Goal: Task Accomplishment & Management: Complete application form

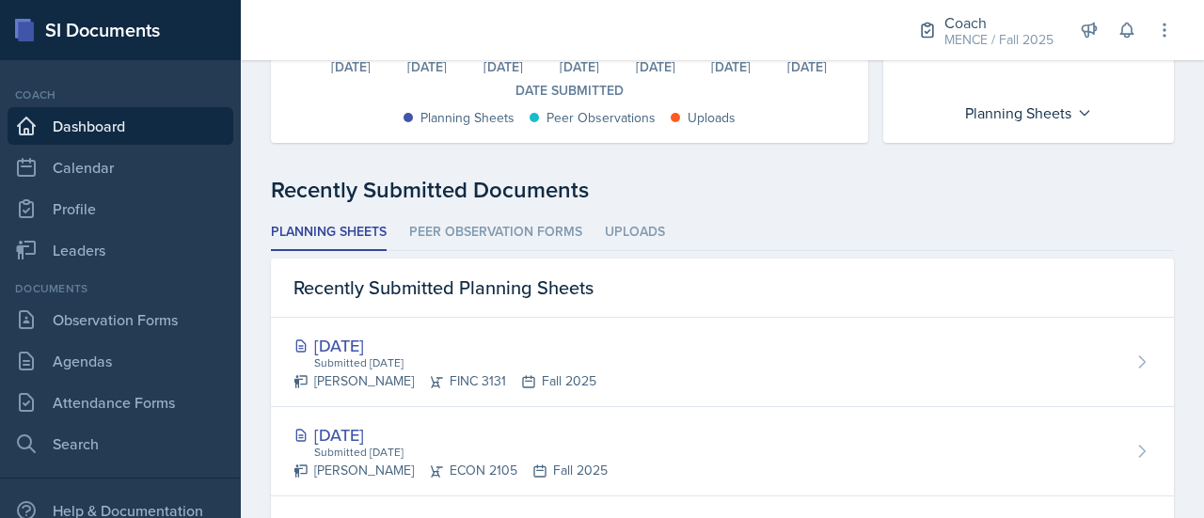
scroll to position [384, 0]
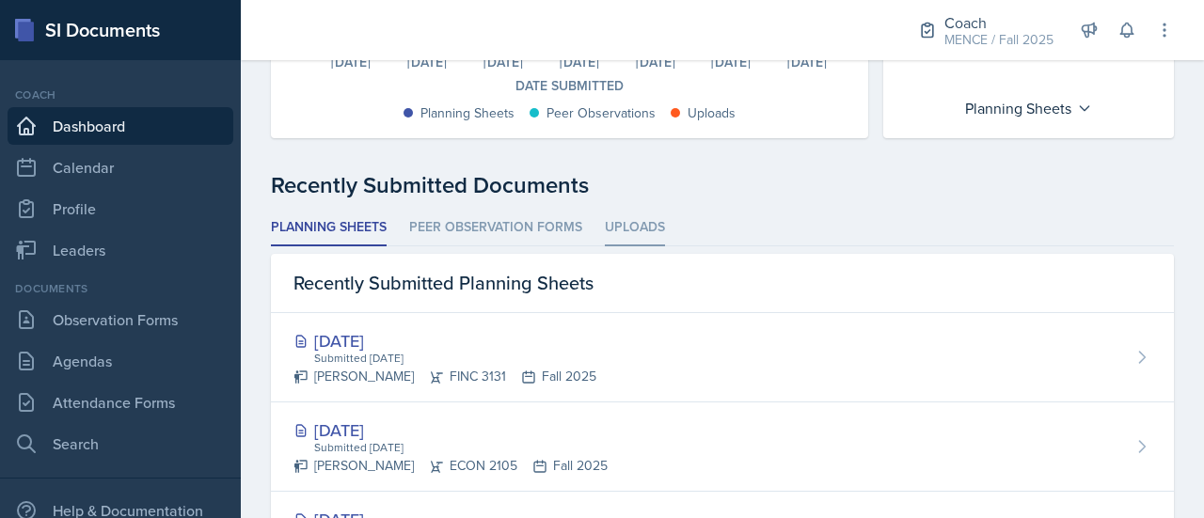
click at [638, 221] on li "Uploads" at bounding box center [635, 228] width 60 height 37
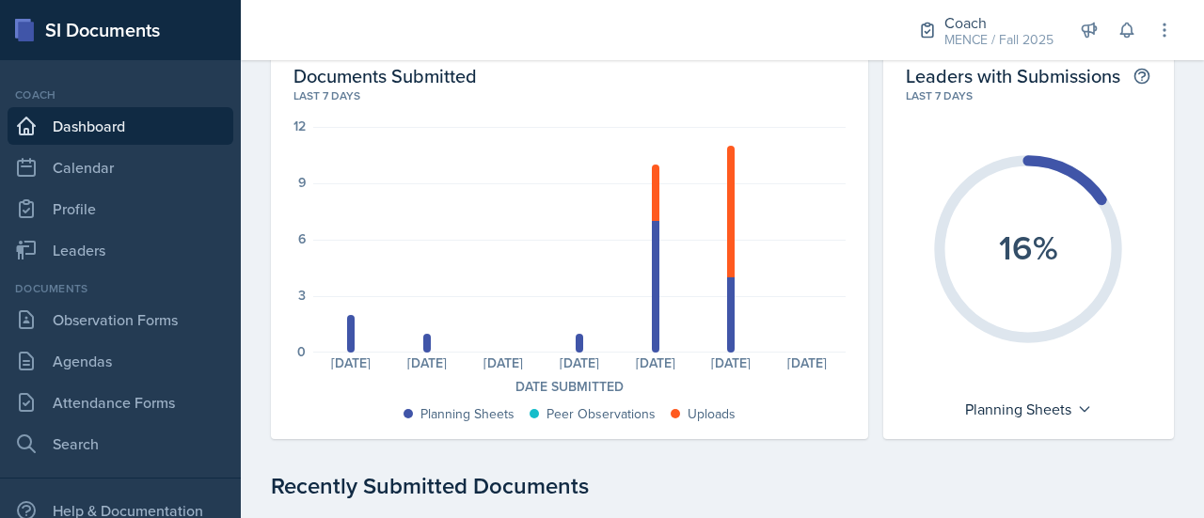
scroll to position [0, 0]
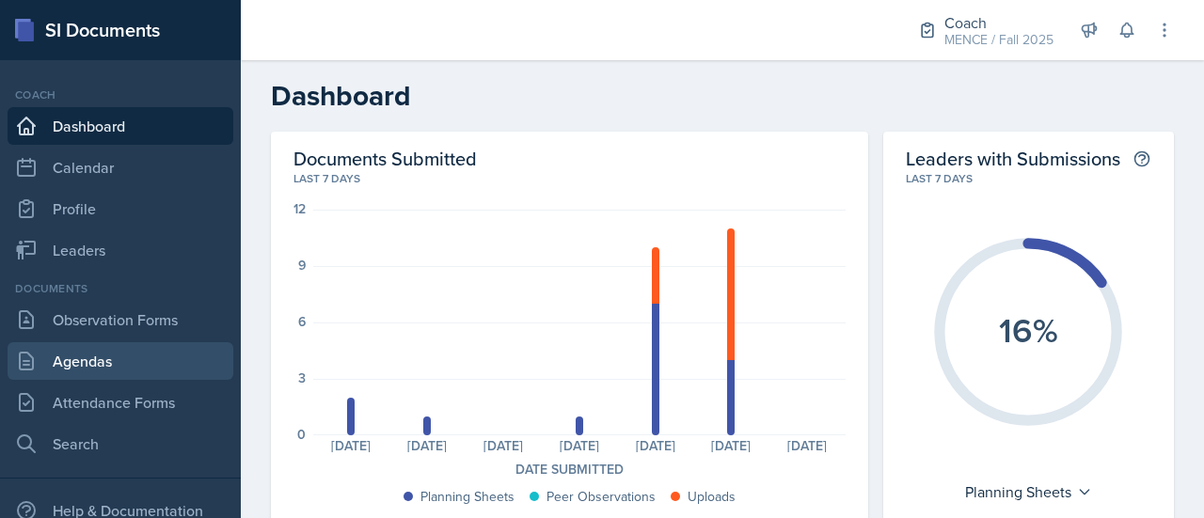
click at [112, 362] on link "Agendas" at bounding box center [121, 361] width 226 height 38
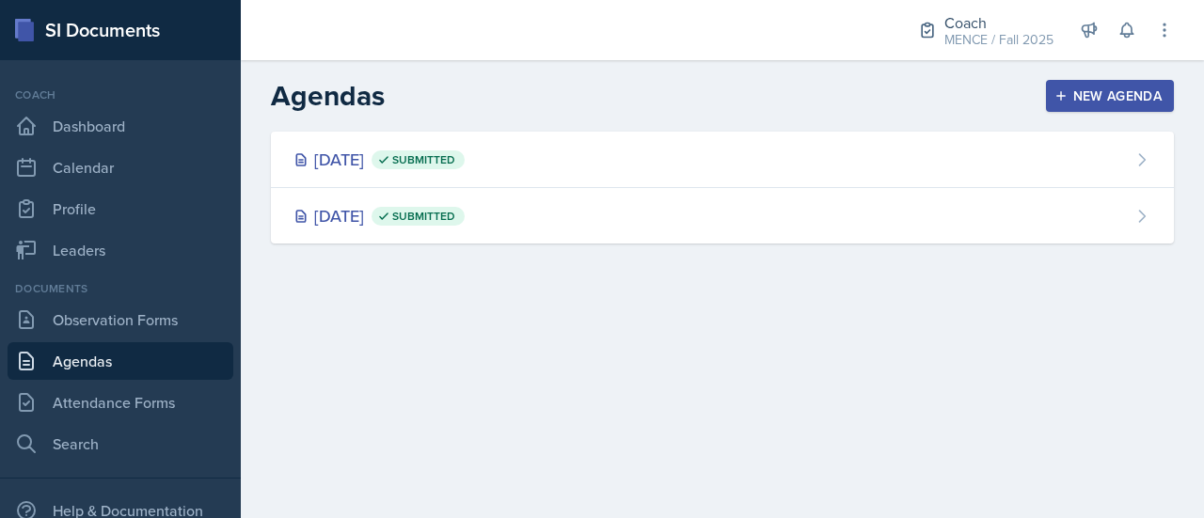
click at [182, 379] on link "Agendas" at bounding box center [121, 361] width 226 height 38
click at [188, 389] on link "Attendance Forms" at bounding box center [121, 403] width 226 height 38
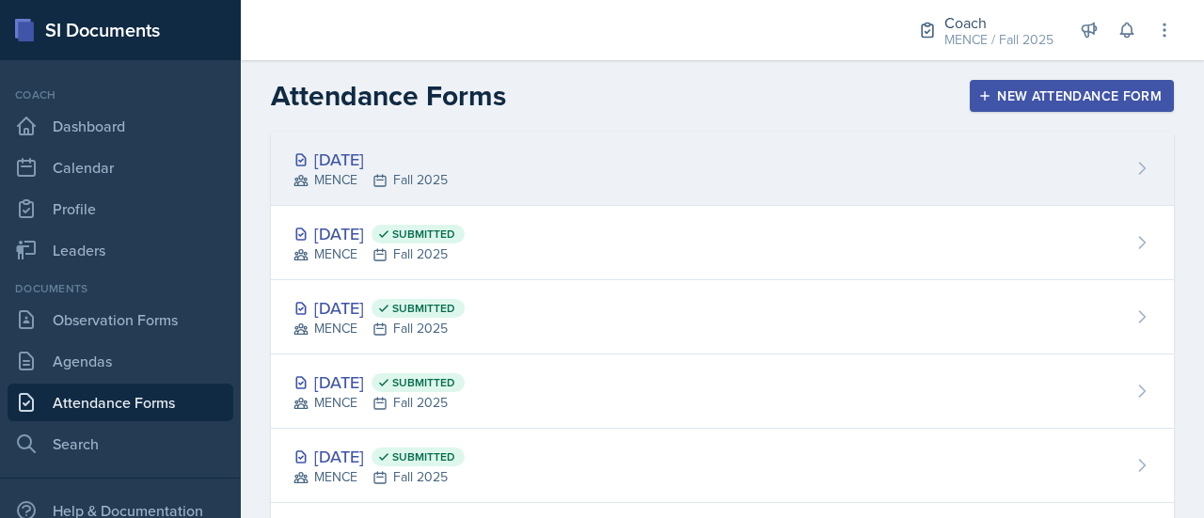
click at [472, 158] on div "[DATE] MENCE Fall 2025" at bounding box center [722, 169] width 903 height 74
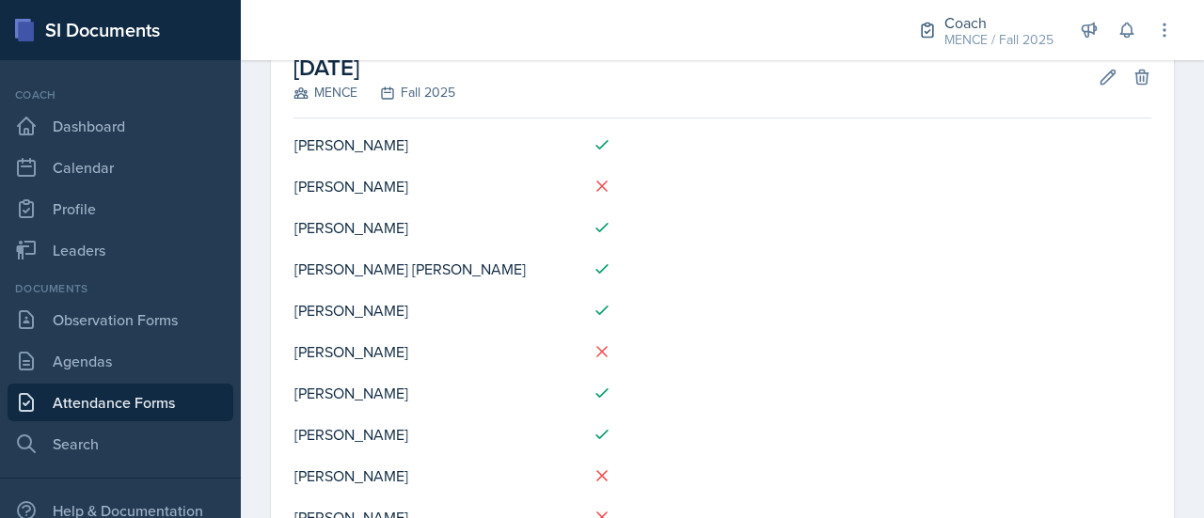
scroll to position [119, 0]
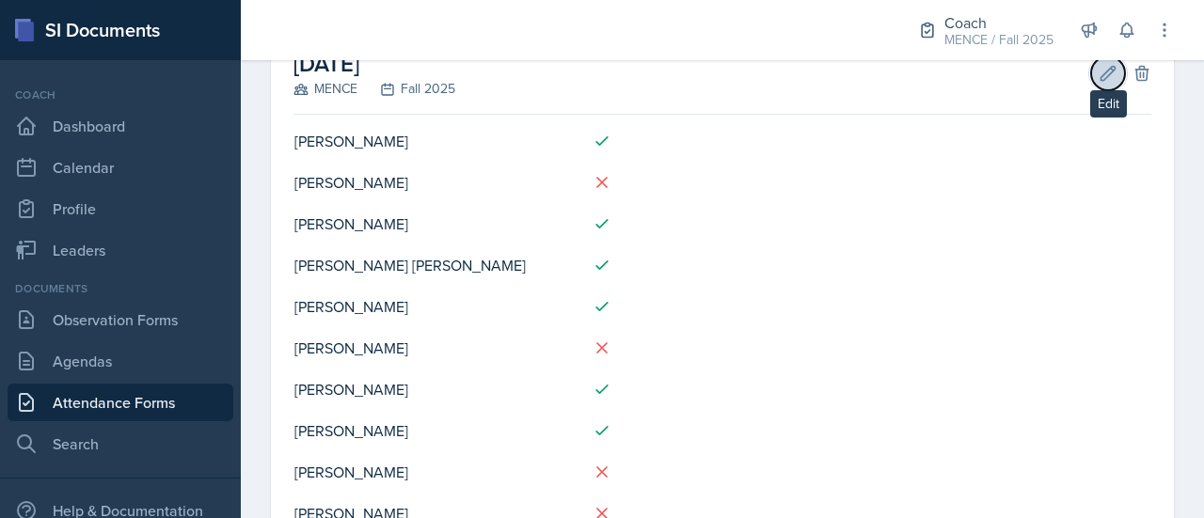
click at [1098, 78] on icon at bounding box center [1107, 73] width 19 height 19
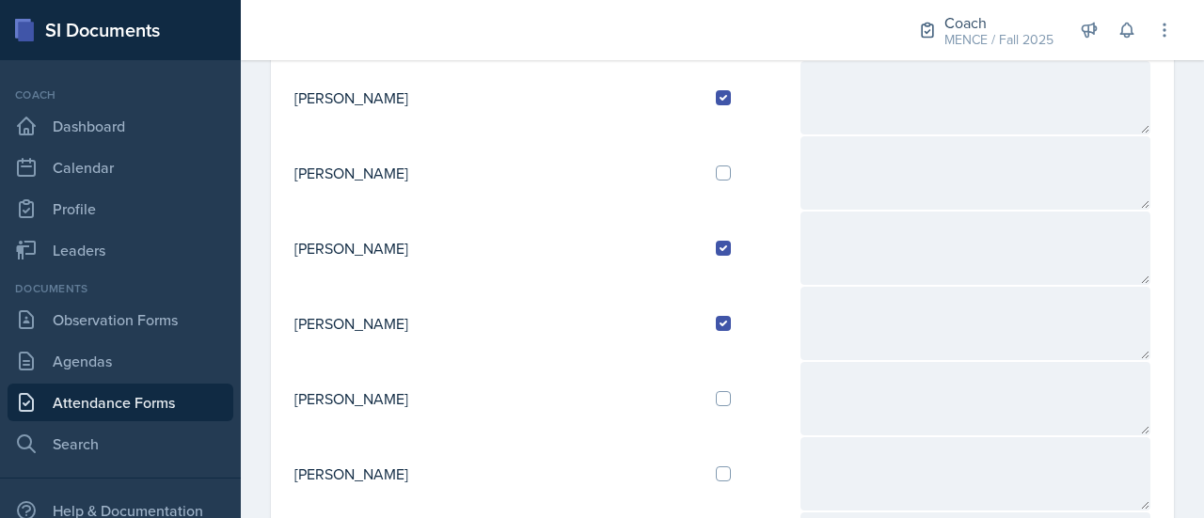
scroll to position [493, 0]
click at [716, 172] on input "checkbox" at bounding box center [723, 171] width 15 height 15
checkbox input "true"
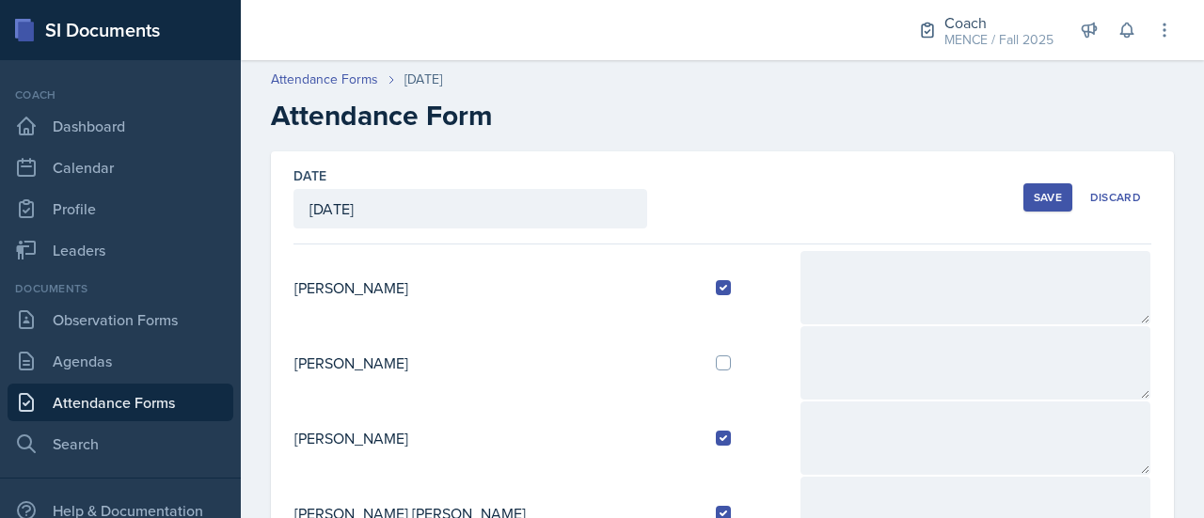
click at [1044, 197] on div "Save" at bounding box center [1048, 197] width 28 height 15
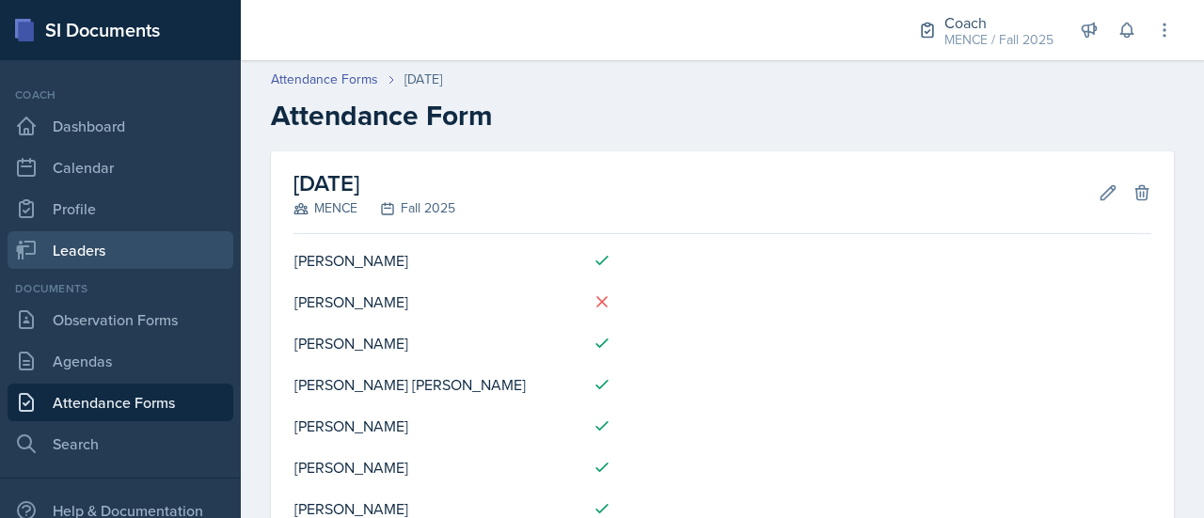
click at [75, 245] on link "Leaders" at bounding box center [121, 250] width 226 height 38
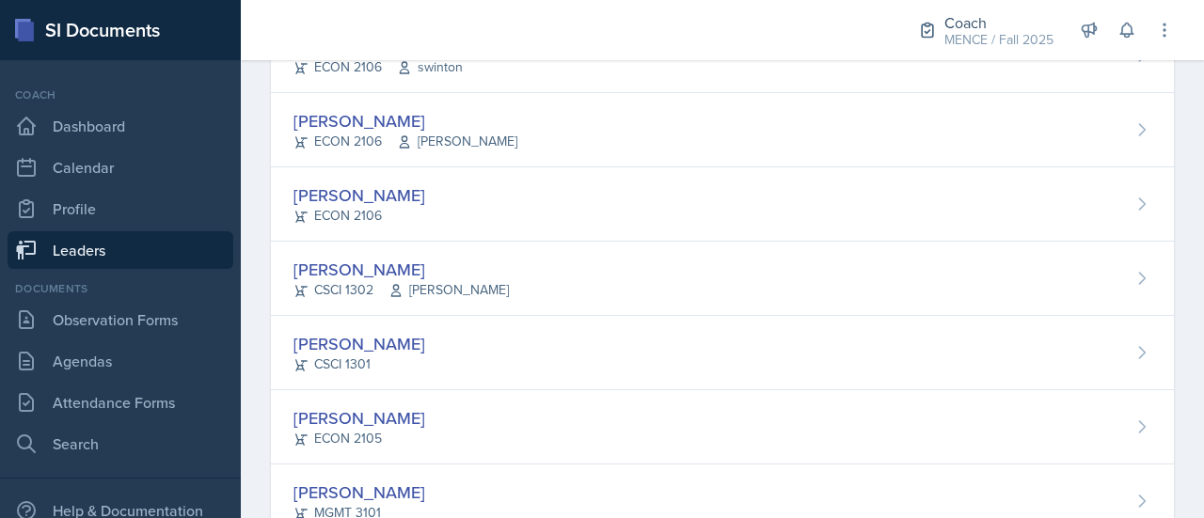
scroll to position [448, 0]
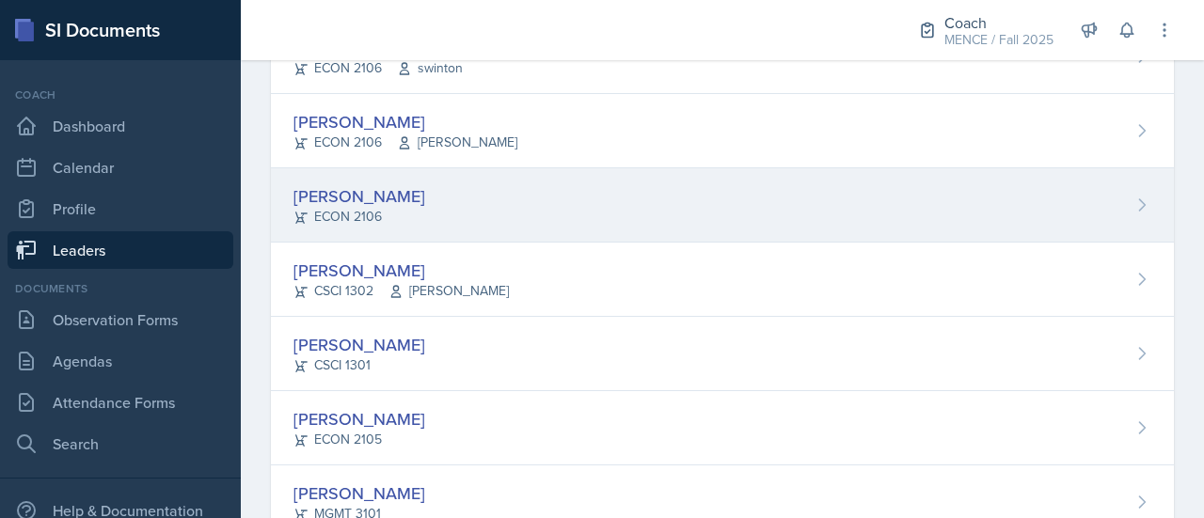
click at [382, 197] on div "[PERSON_NAME] ECON 2106" at bounding box center [722, 205] width 903 height 74
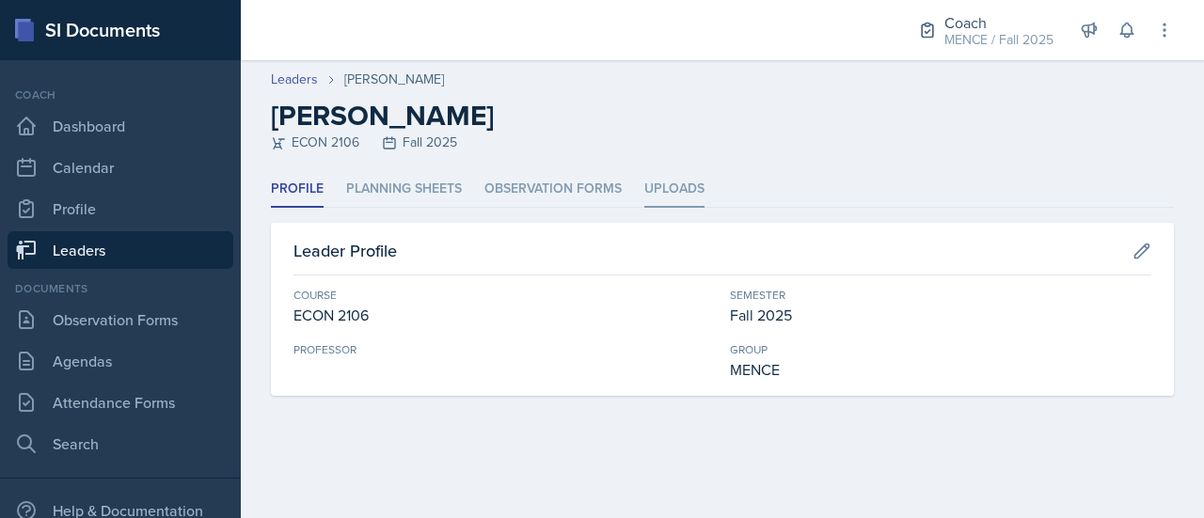
click at [681, 190] on li "Uploads" at bounding box center [674, 189] width 60 height 37
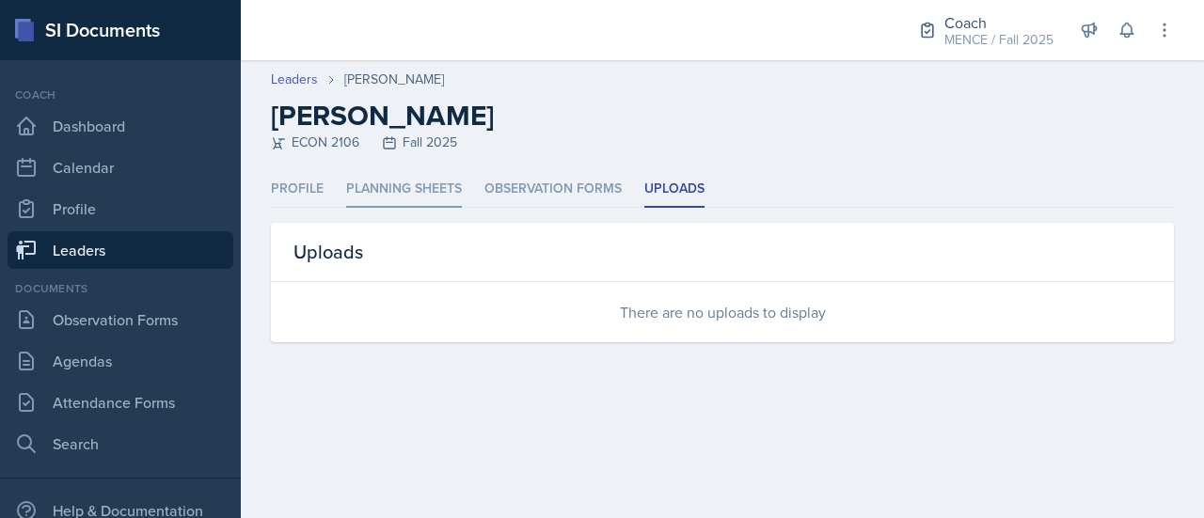
click at [428, 180] on li "Planning Sheets" at bounding box center [404, 189] width 116 height 37
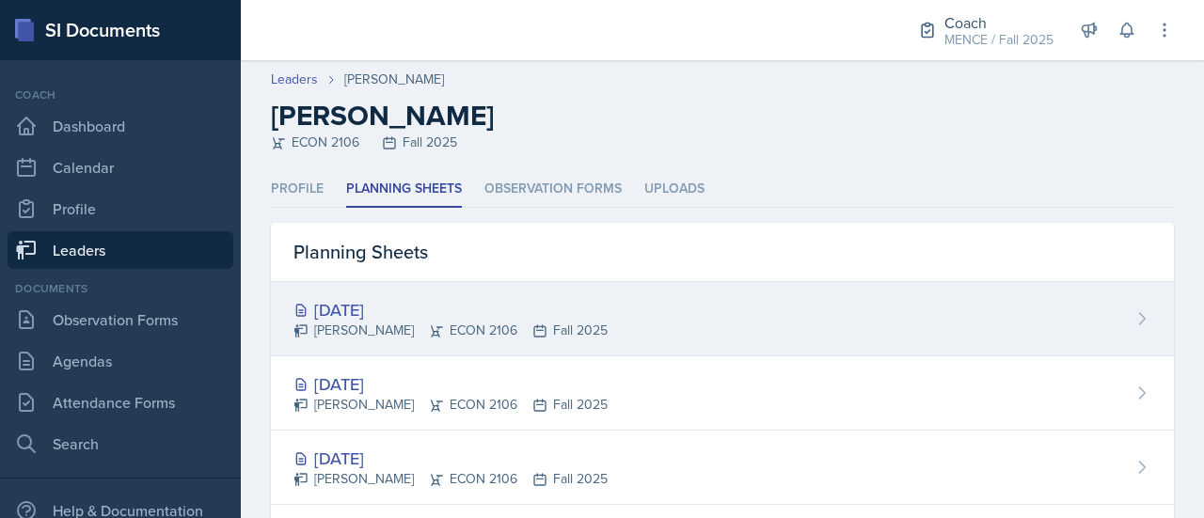
click at [418, 310] on div "[DATE]" at bounding box center [450, 309] width 314 height 25
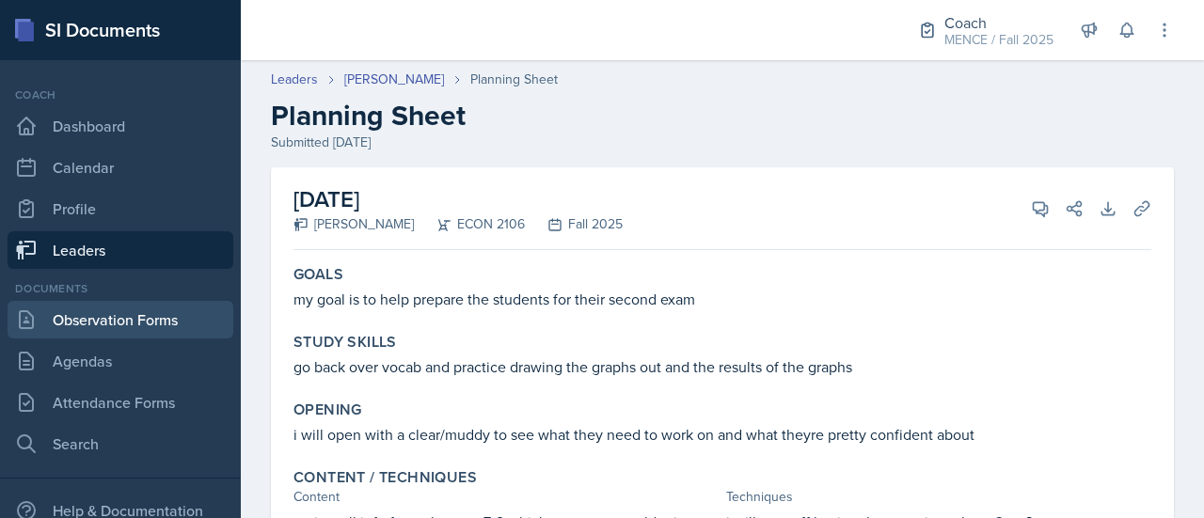
click at [122, 327] on link "Observation Forms" at bounding box center [121, 320] width 226 height 38
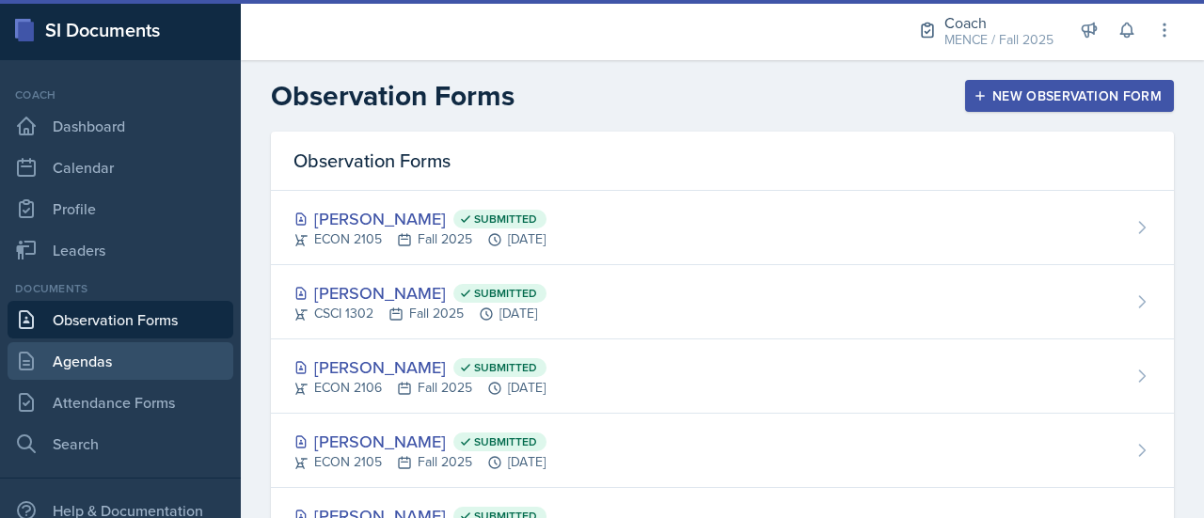
click at [125, 356] on link "Agendas" at bounding box center [121, 361] width 226 height 38
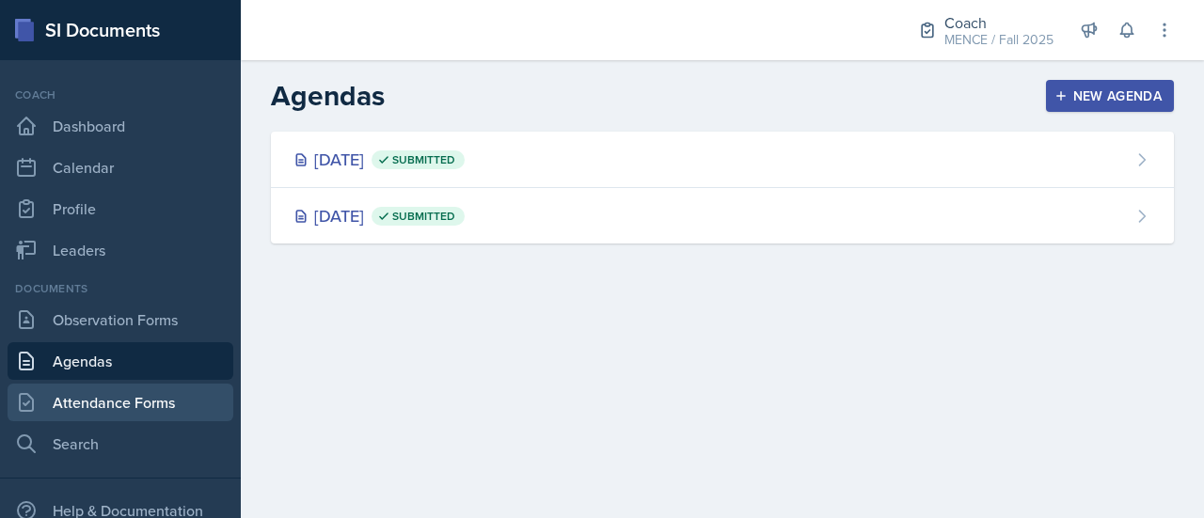
click at [135, 405] on link "Attendance Forms" at bounding box center [121, 403] width 226 height 38
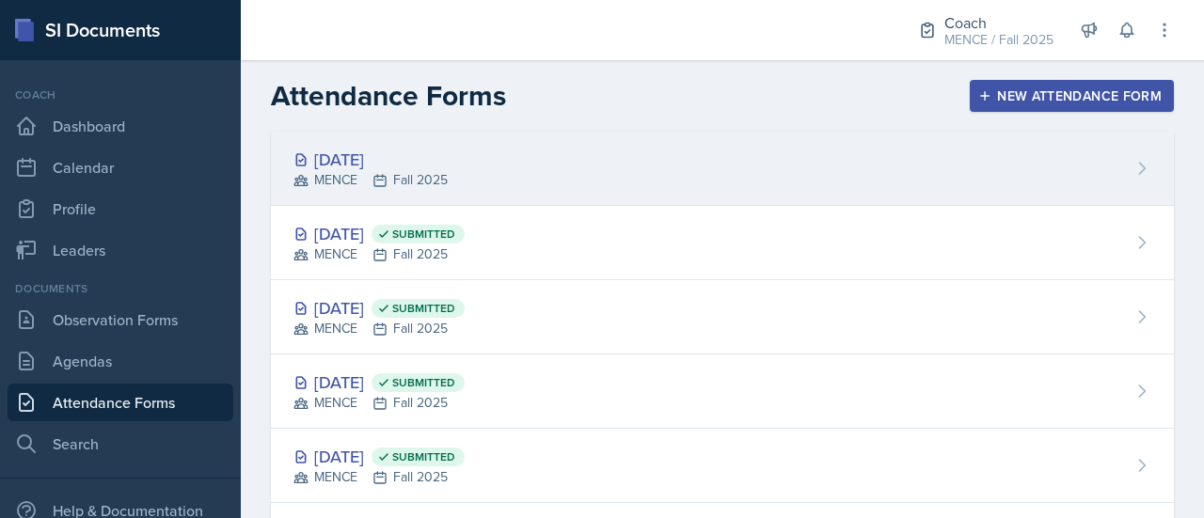
click at [574, 161] on div "[DATE] MENCE Fall 2025" at bounding box center [722, 169] width 903 height 74
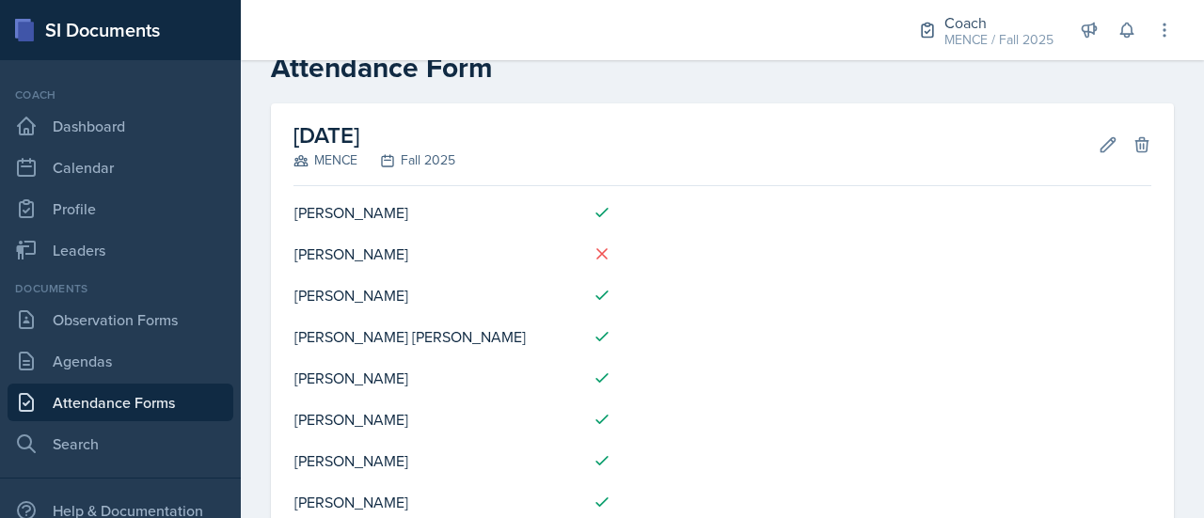
scroll to position [49, 0]
click at [1098, 134] on icon at bounding box center [1107, 143] width 19 height 19
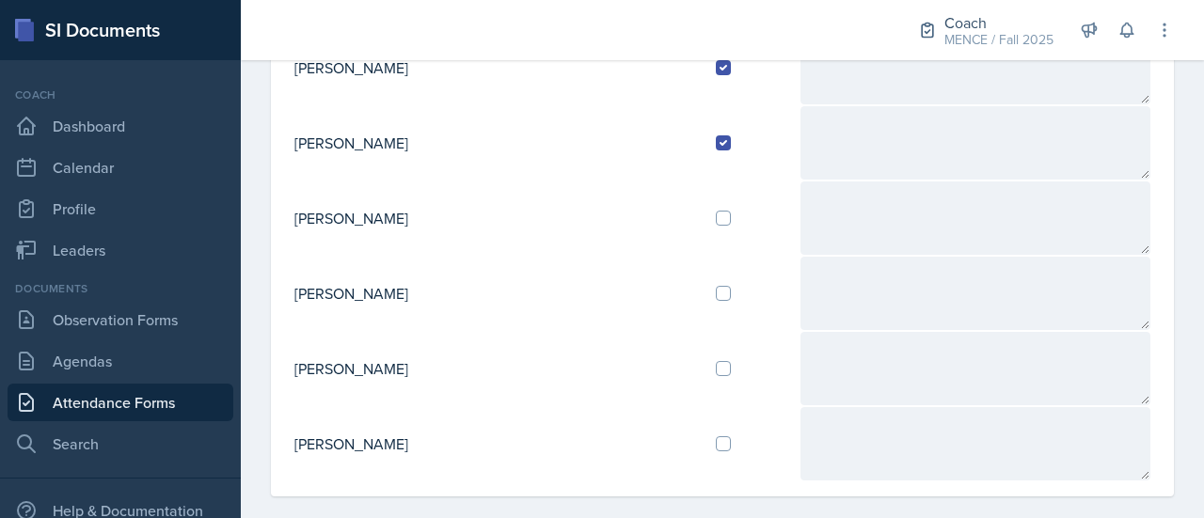
scroll to position [672, 0]
click at [716, 360] on div at bounding box center [750, 367] width 69 height 15
click at [716, 362] on input "checkbox" at bounding box center [723, 367] width 15 height 15
checkbox input "true"
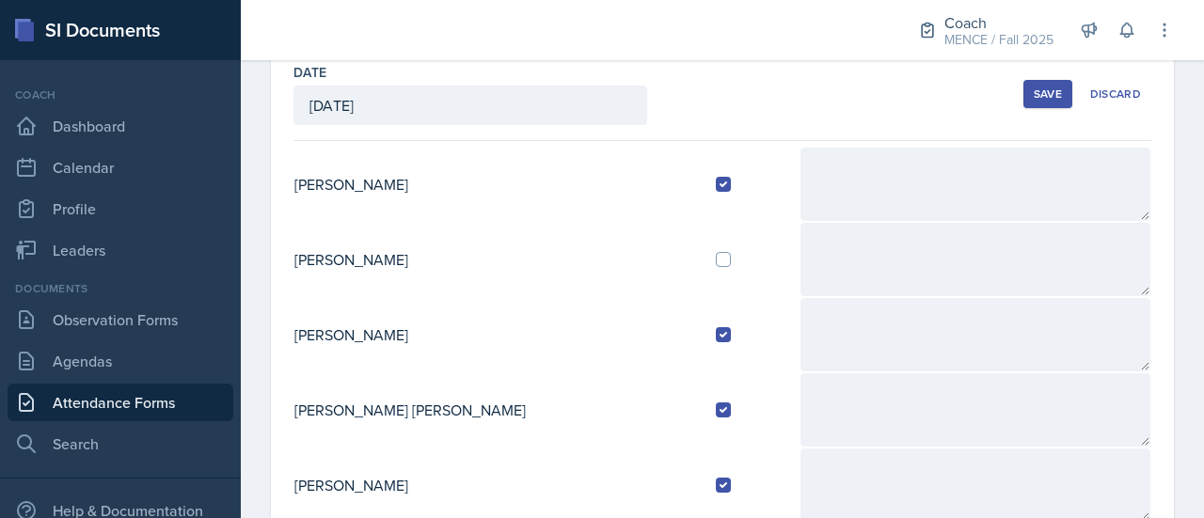
scroll to position [0, 0]
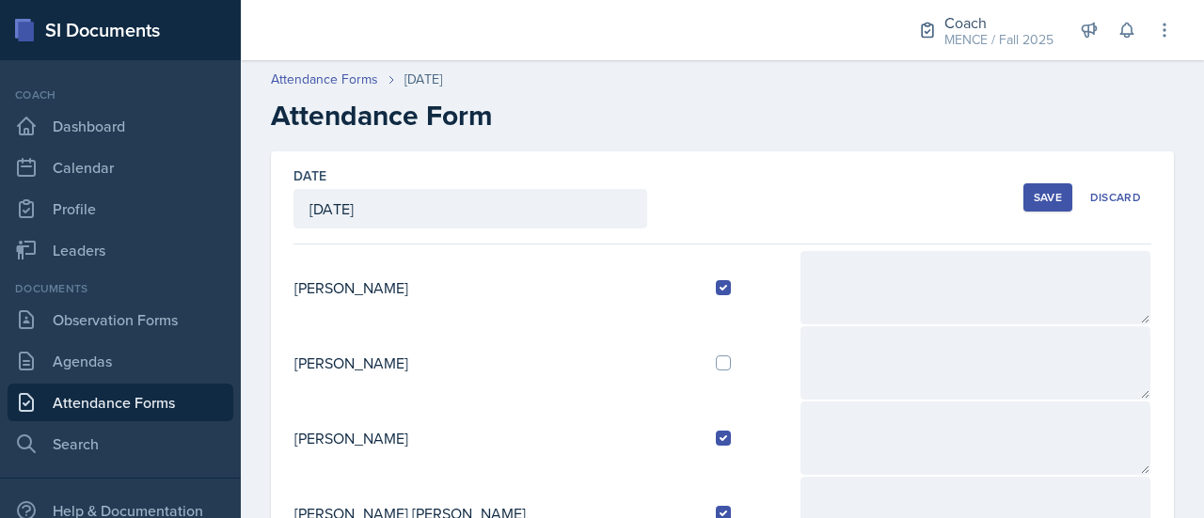
click at [1034, 194] on div "Save" at bounding box center [1048, 197] width 28 height 15
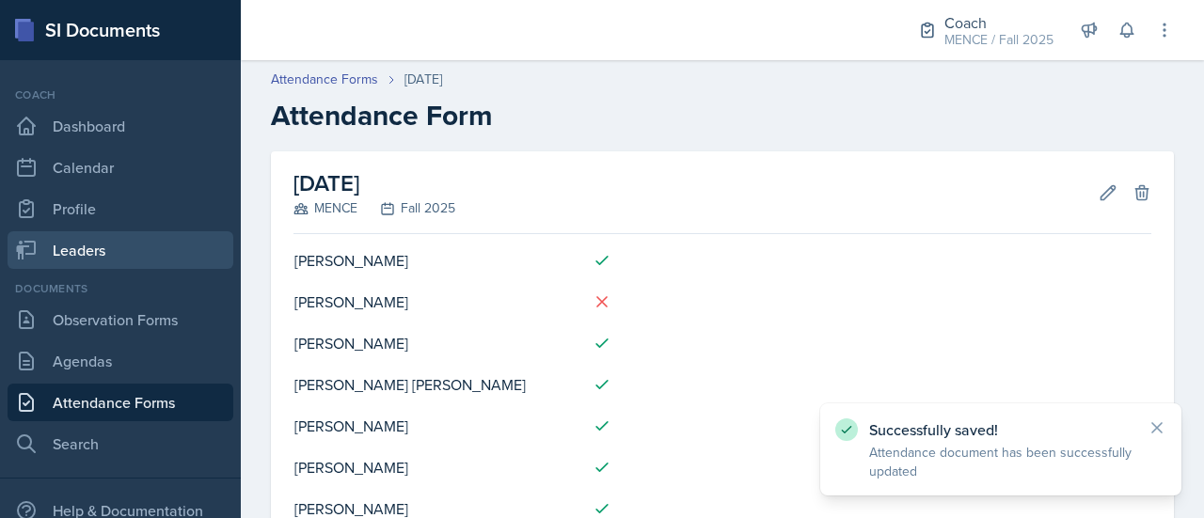
click at [96, 258] on link "Leaders" at bounding box center [121, 250] width 226 height 38
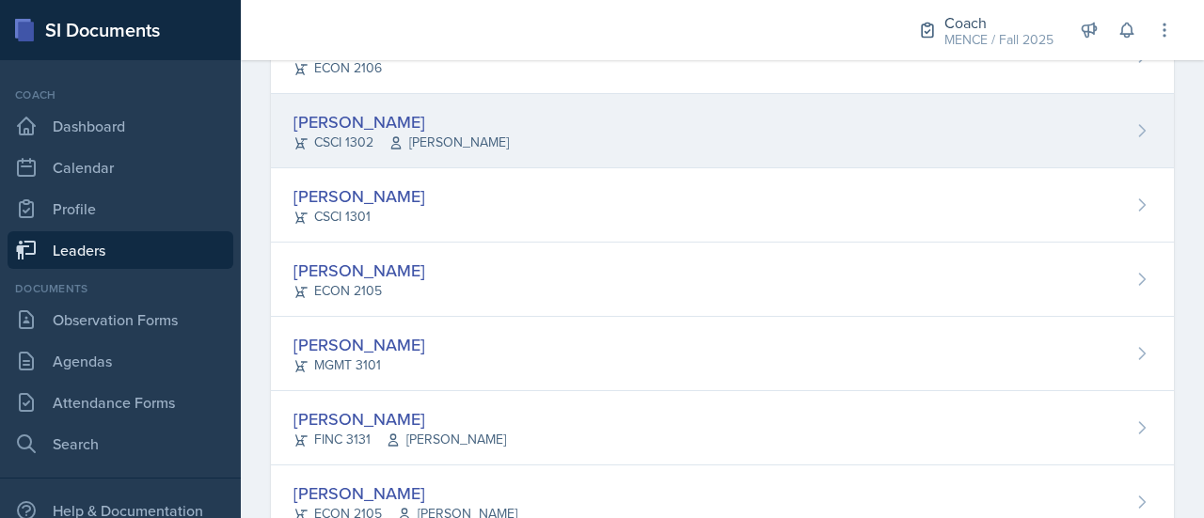
scroll to position [598, 0]
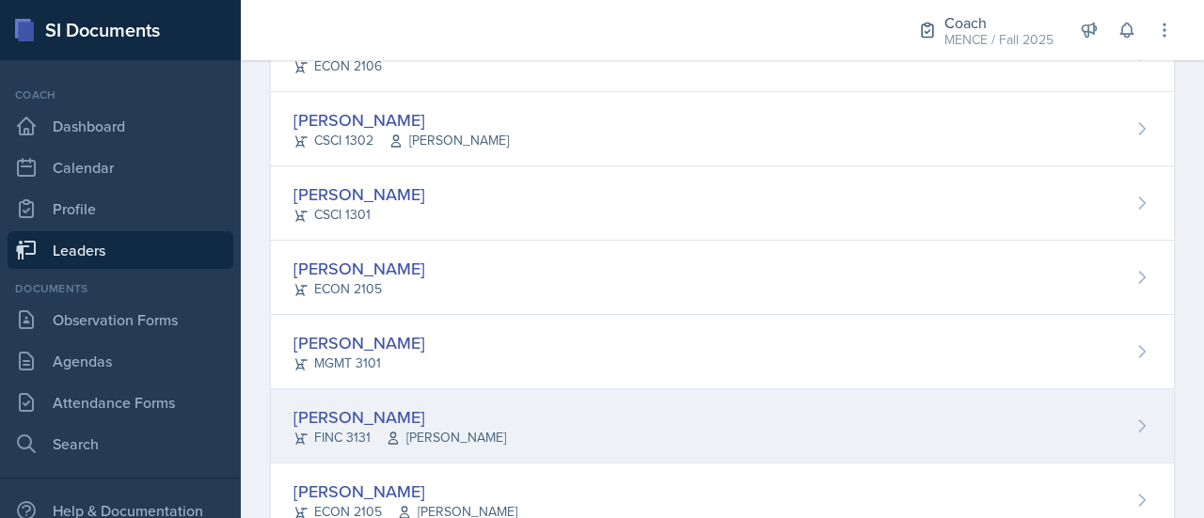
click at [359, 409] on div "[PERSON_NAME]" at bounding box center [399, 416] width 213 height 25
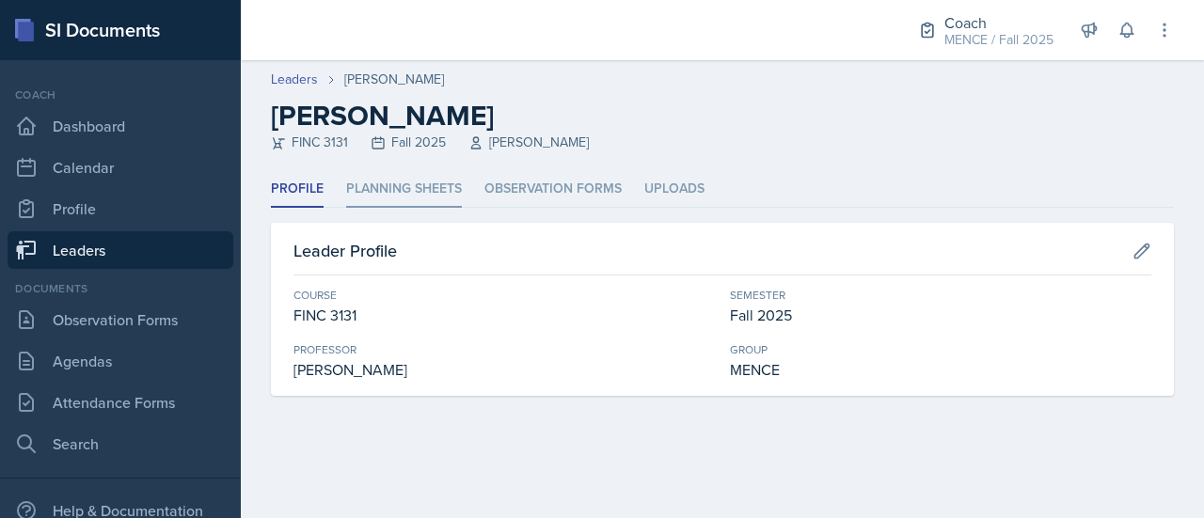
click at [391, 189] on li "Planning Sheets" at bounding box center [404, 189] width 116 height 37
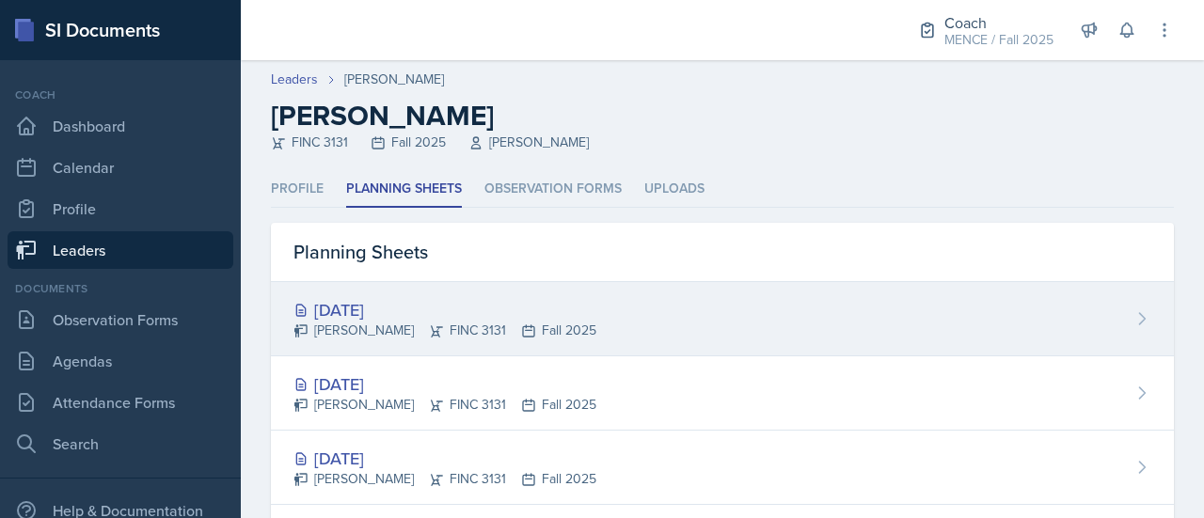
click at [370, 313] on div "[DATE]" at bounding box center [444, 309] width 303 height 25
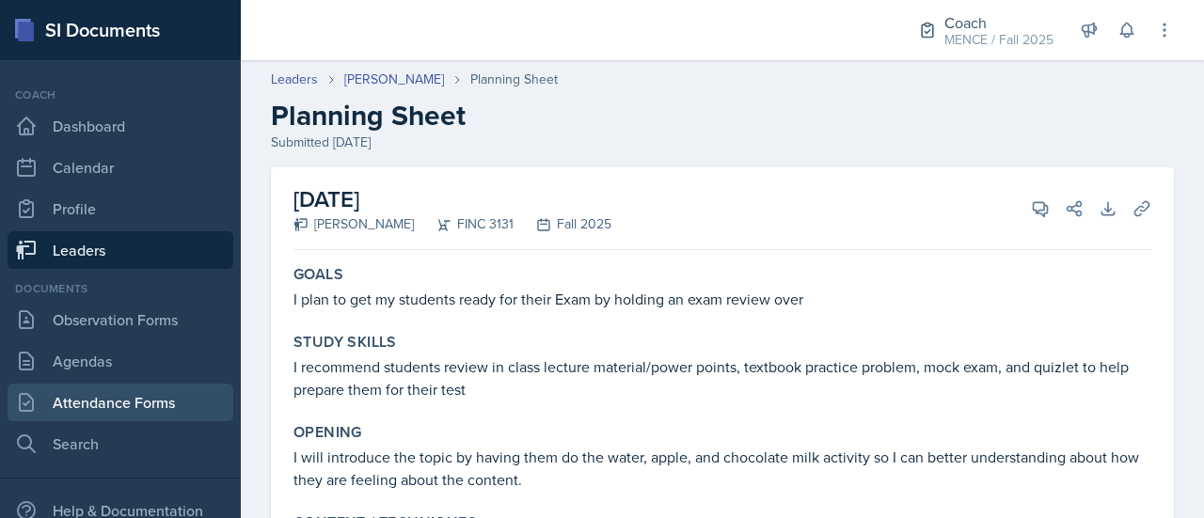
click at [102, 395] on link "Attendance Forms" at bounding box center [121, 403] width 226 height 38
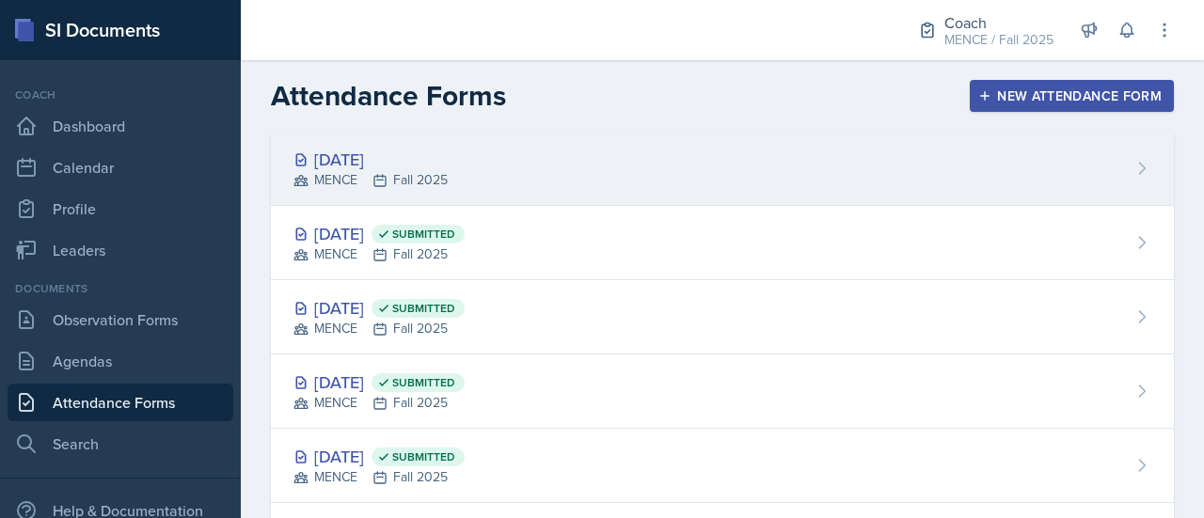
click at [595, 174] on div "[DATE] MENCE Fall 2025" at bounding box center [722, 169] width 903 height 74
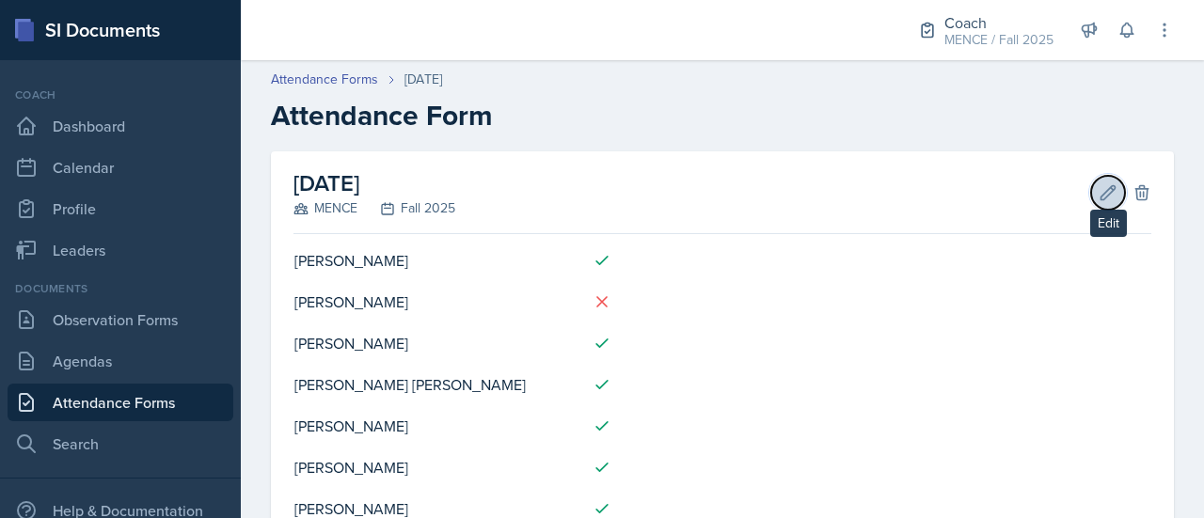
click at [1098, 194] on icon at bounding box center [1107, 192] width 19 height 19
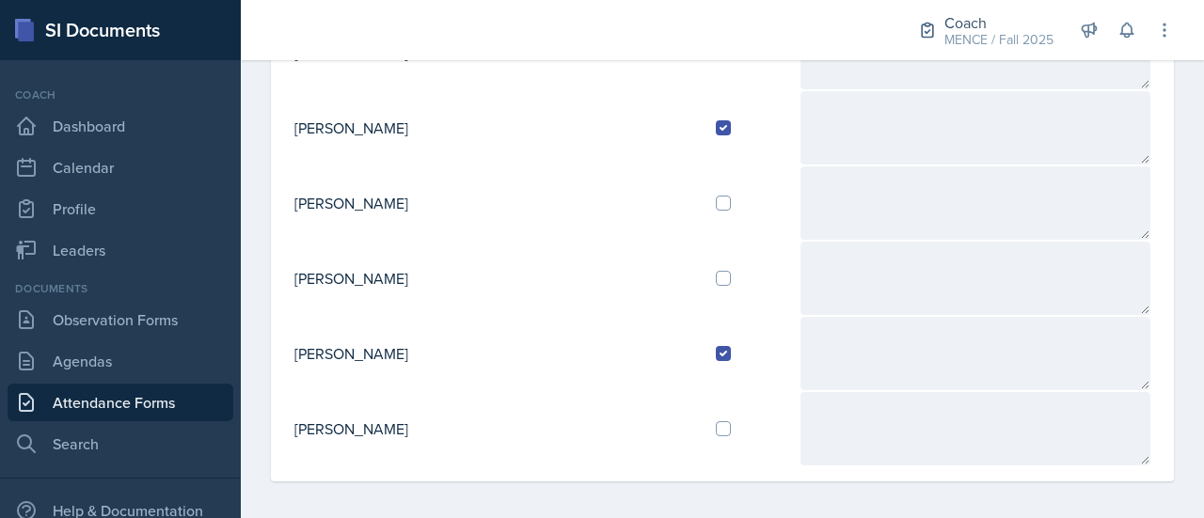
scroll to position [685, 0]
click at [716, 423] on input "checkbox" at bounding box center [723, 430] width 15 height 15
checkbox input "true"
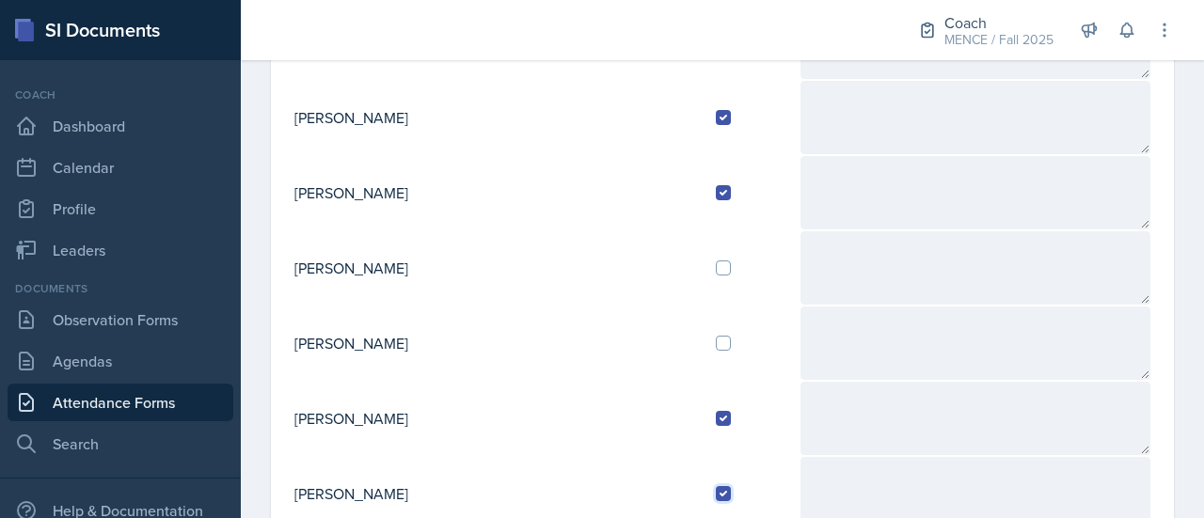
scroll to position [630, 0]
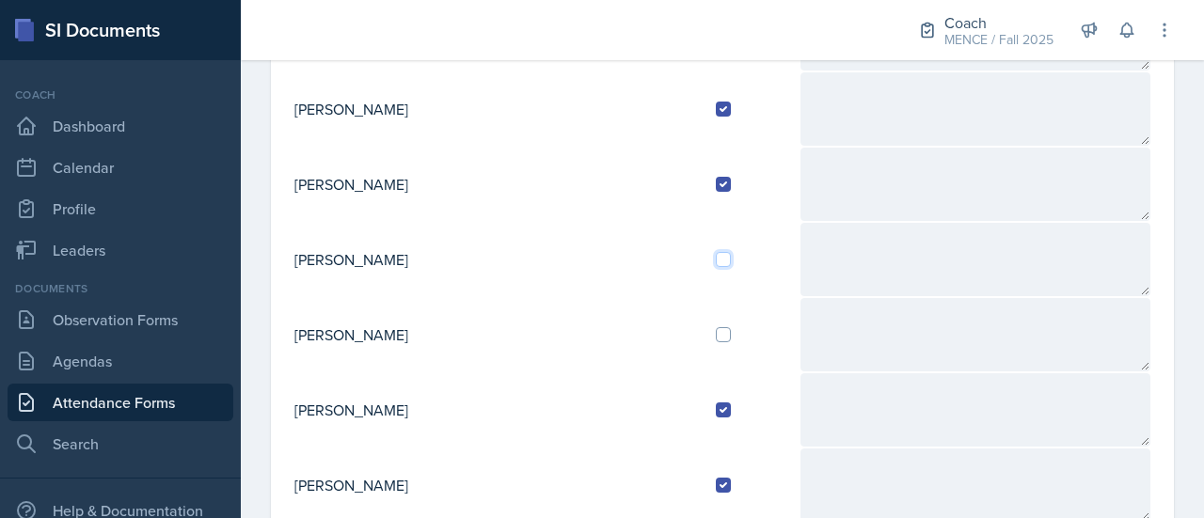
click at [716, 252] on input "checkbox" at bounding box center [723, 259] width 15 height 15
checkbox input "true"
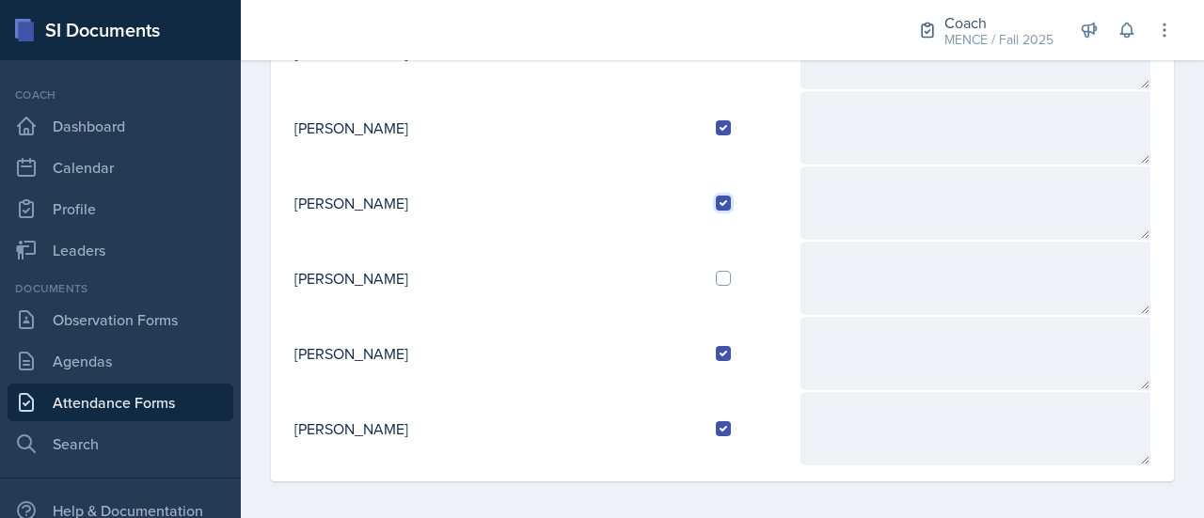
scroll to position [0, 0]
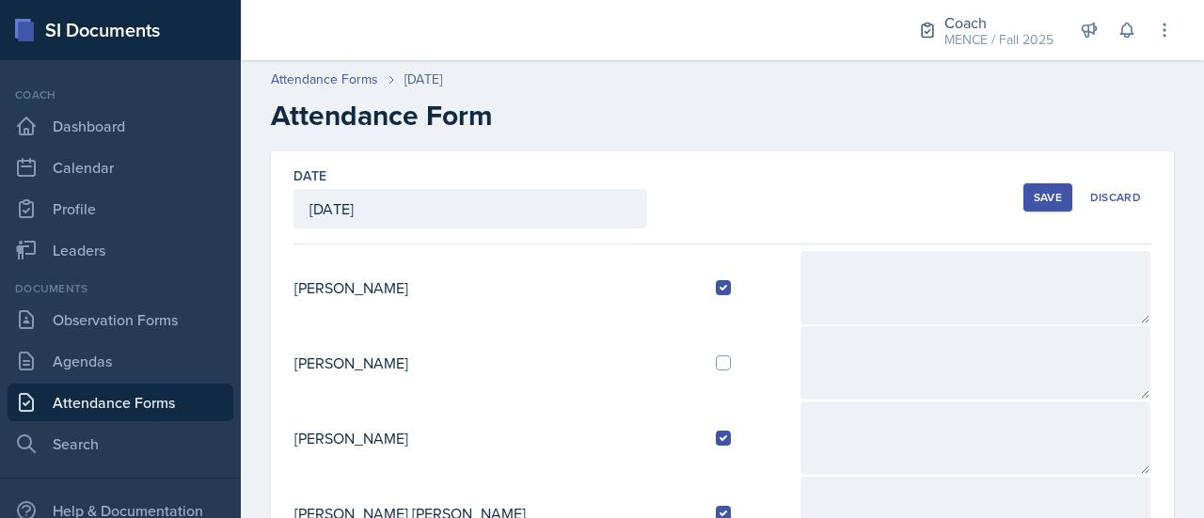
click at [1035, 197] on div "Save" at bounding box center [1048, 197] width 28 height 15
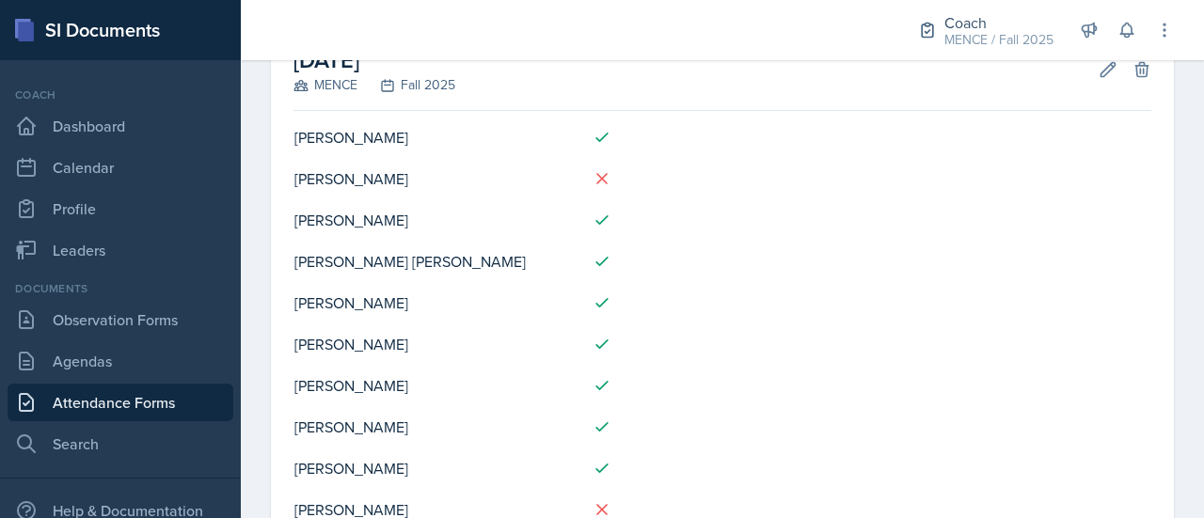
scroll to position [308, 0]
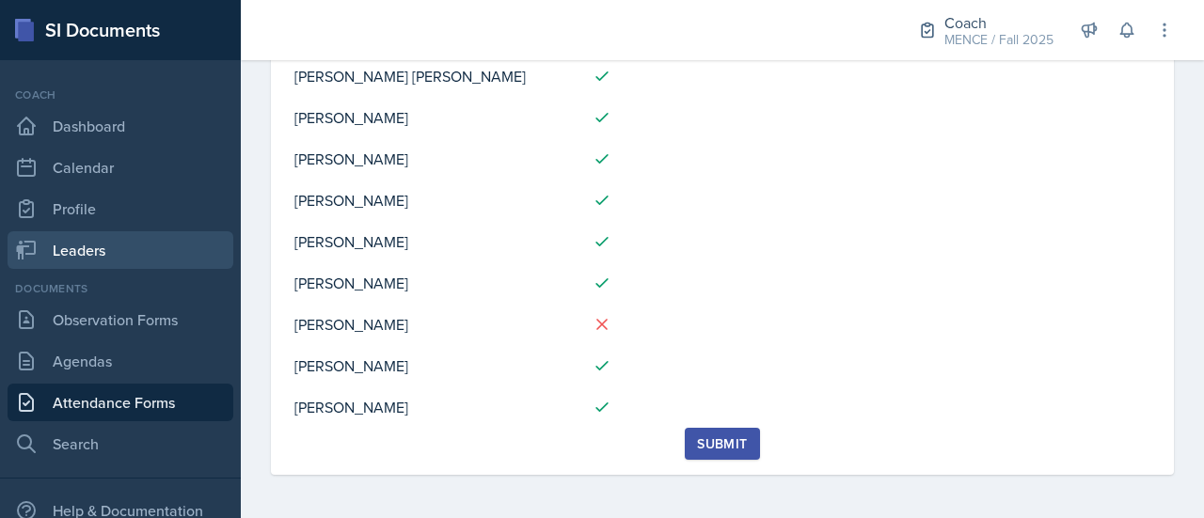
click at [128, 240] on link "Leaders" at bounding box center [121, 250] width 226 height 38
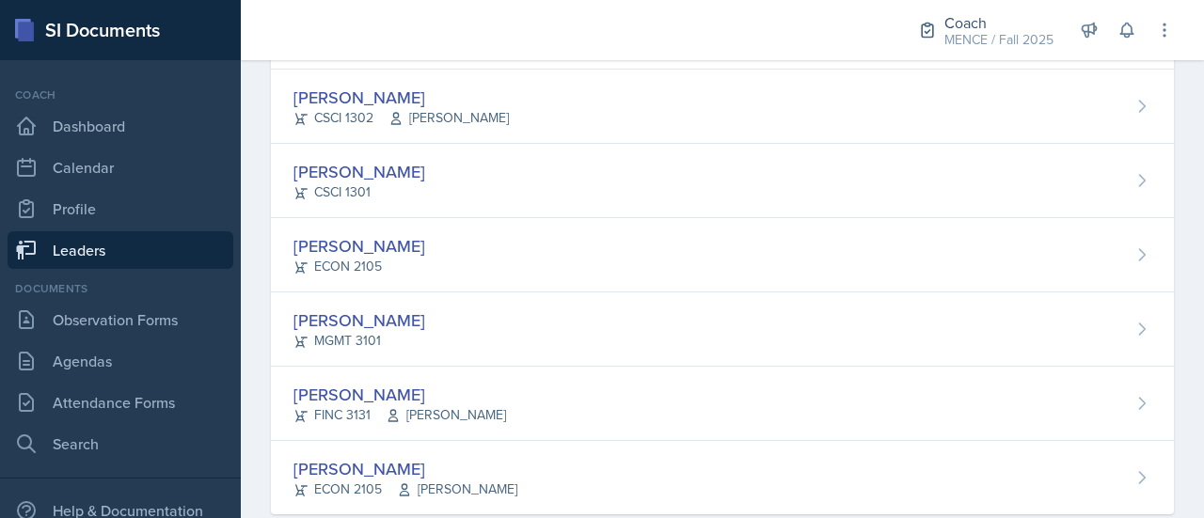
scroll to position [628, 0]
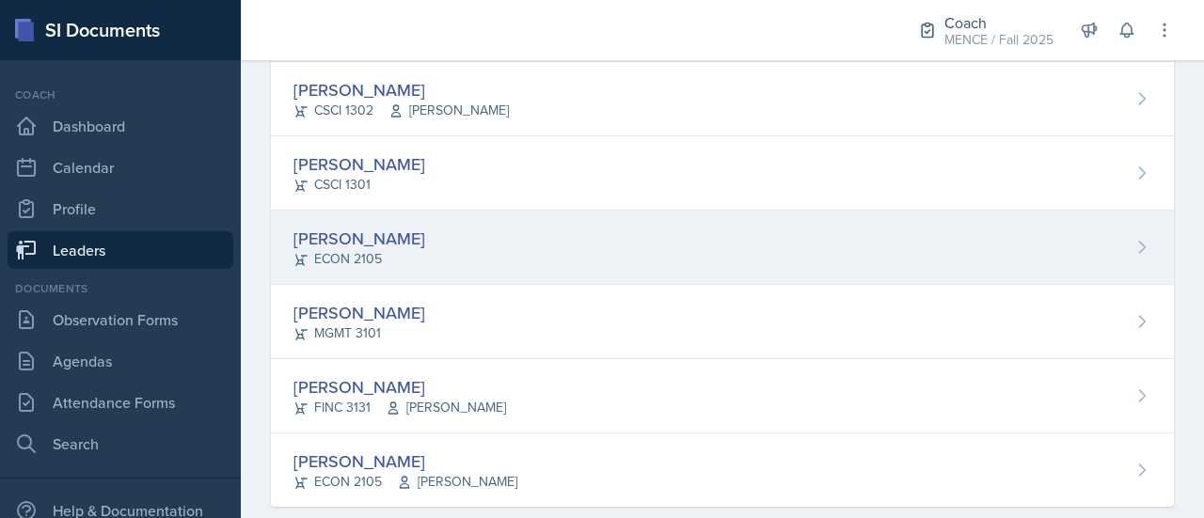
click at [349, 249] on div "ECON 2105" at bounding box center [359, 259] width 132 height 20
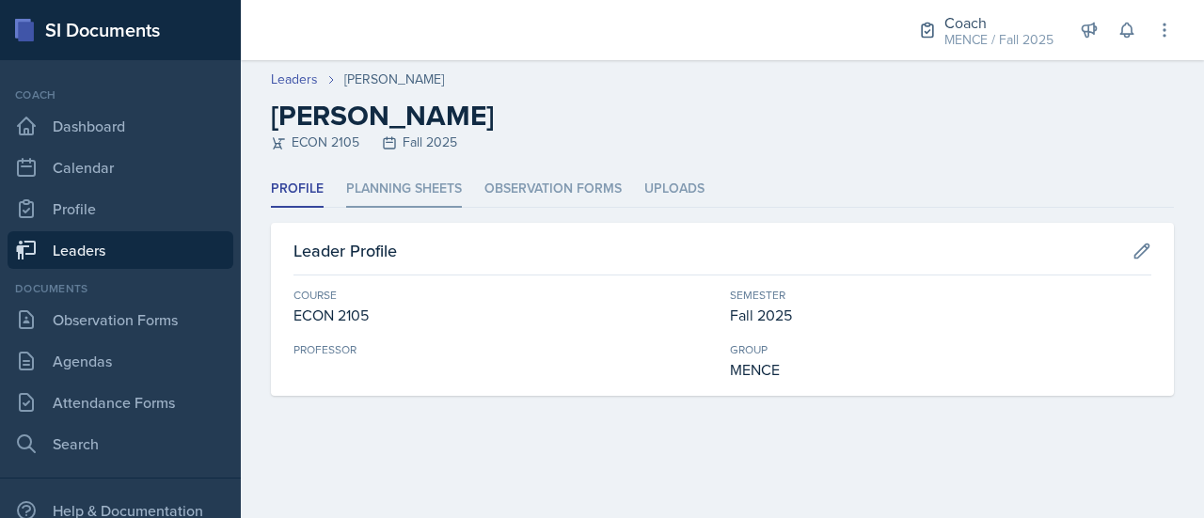
click at [397, 200] on li "Planning Sheets" at bounding box center [404, 189] width 116 height 37
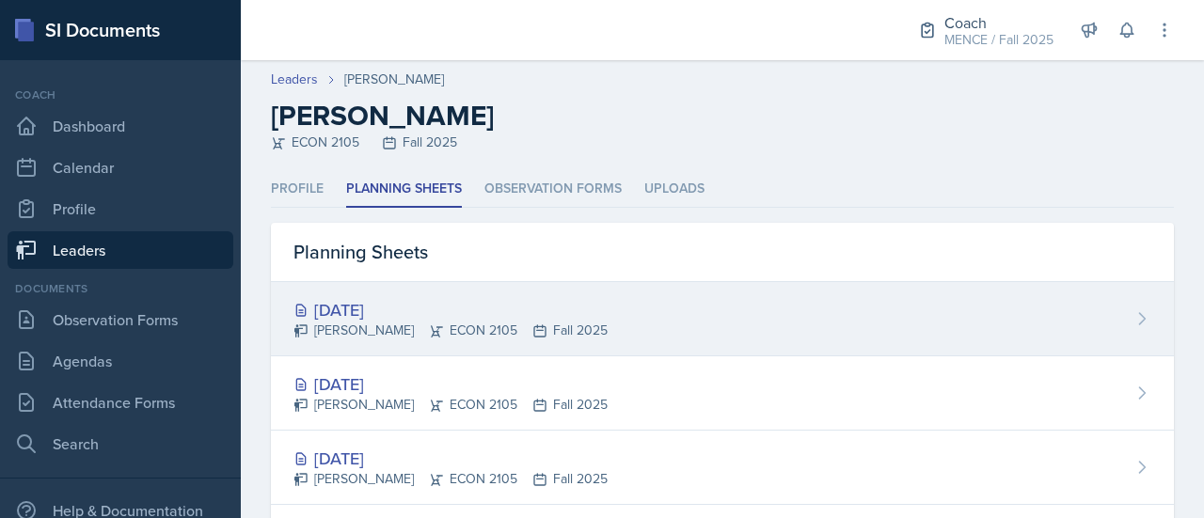
click at [380, 313] on div "[DATE]" at bounding box center [450, 309] width 314 height 25
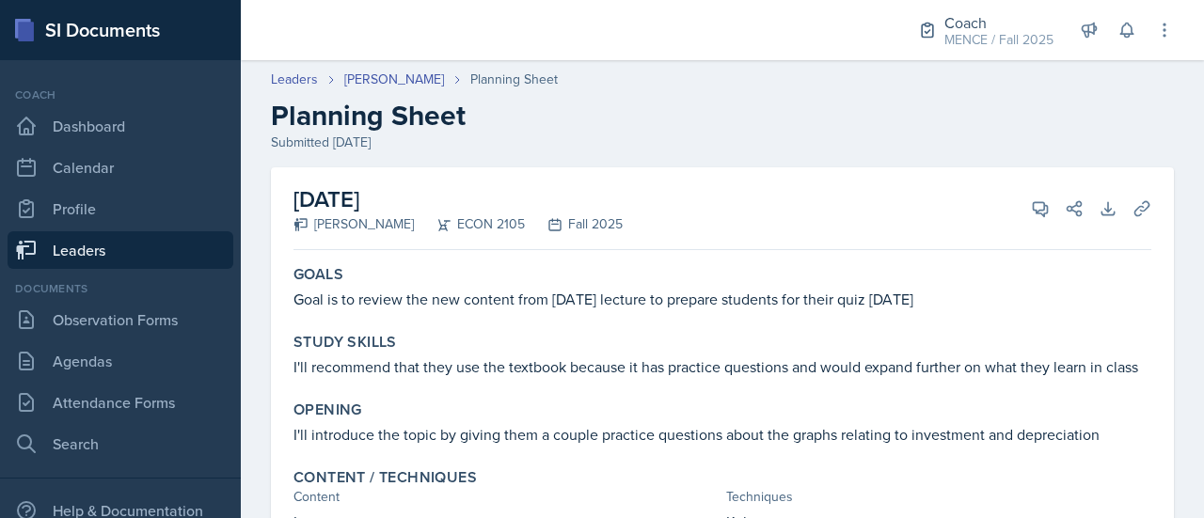
click at [285, 91] on div "Leaders [PERSON_NAME] Planning Sheet Planning Sheet Submitted [DATE]" at bounding box center [722, 111] width 963 height 83
click at [284, 79] on link "Leaders" at bounding box center [294, 80] width 47 height 20
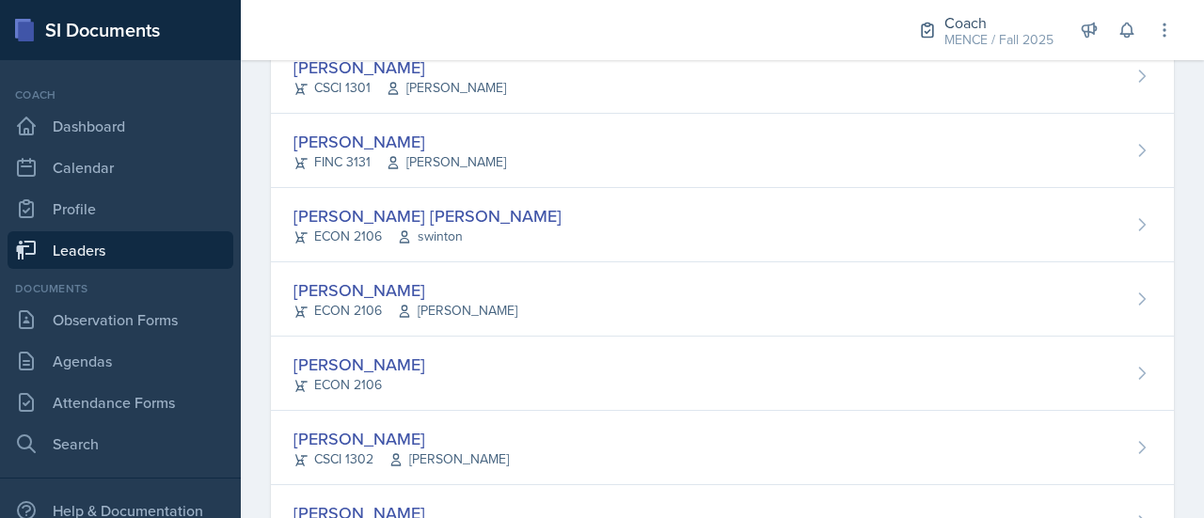
scroll to position [280, 0]
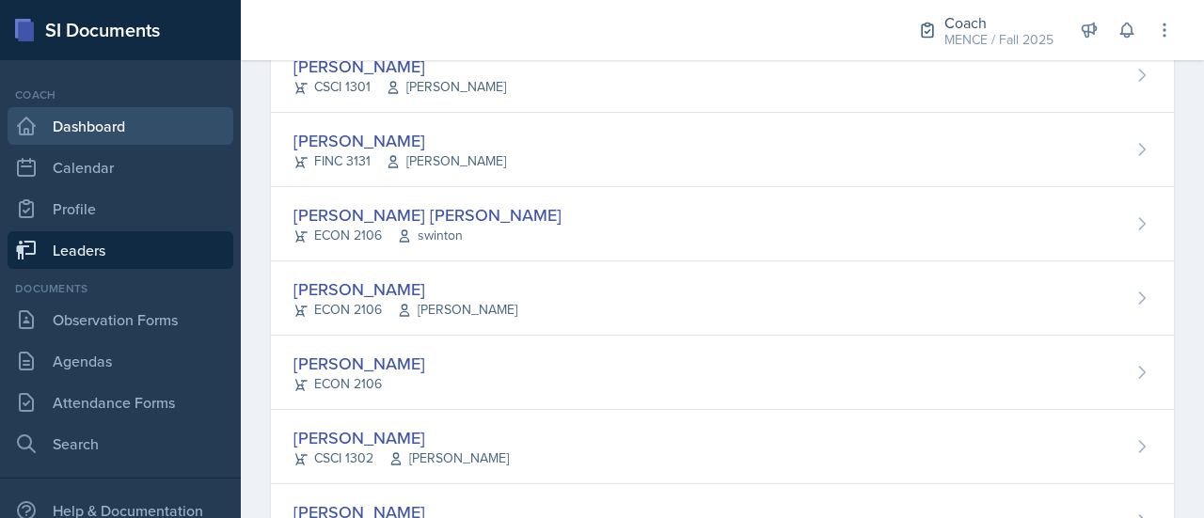
click at [53, 120] on link "Dashboard" at bounding box center [121, 126] width 226 height 38
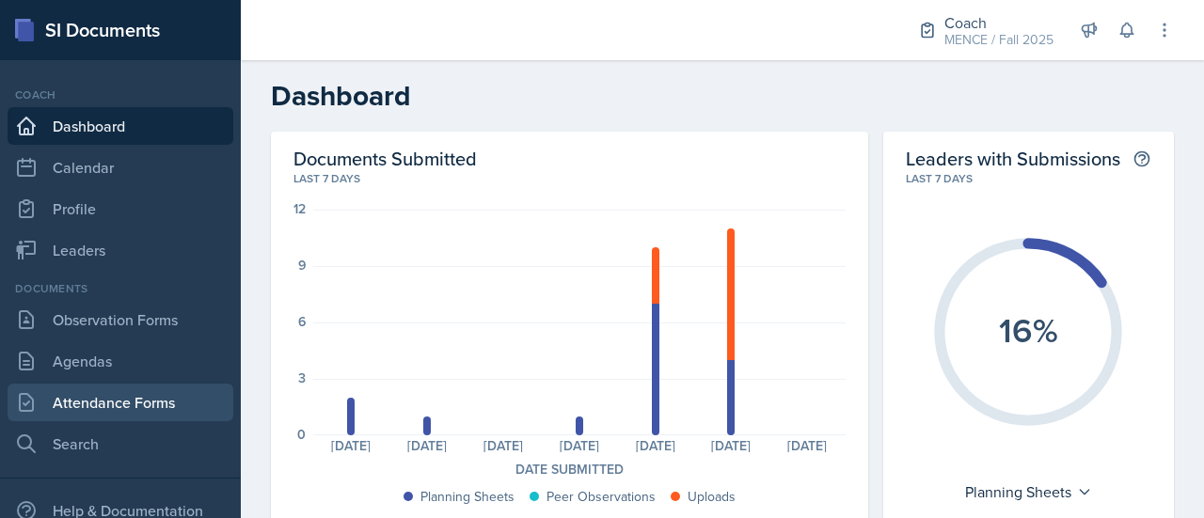
click at [102, 392] on link "Attendance Forms" at bounding box center [121, 403] width 226 height 38
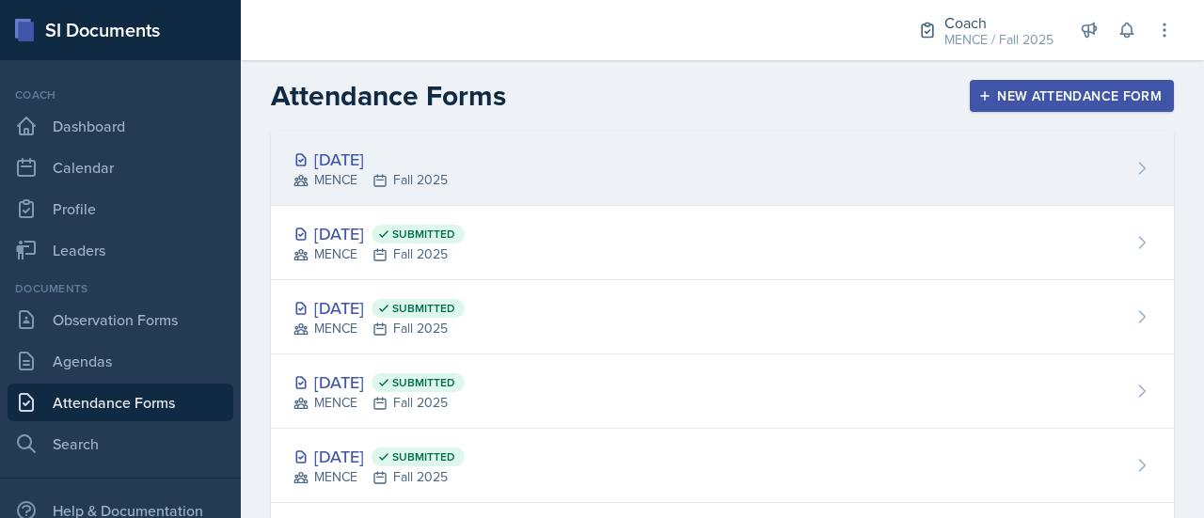
click at [534, 150] on div "[DATE] MENCE Fall 2025" at bounding box center [722, 169] width 903 height 74
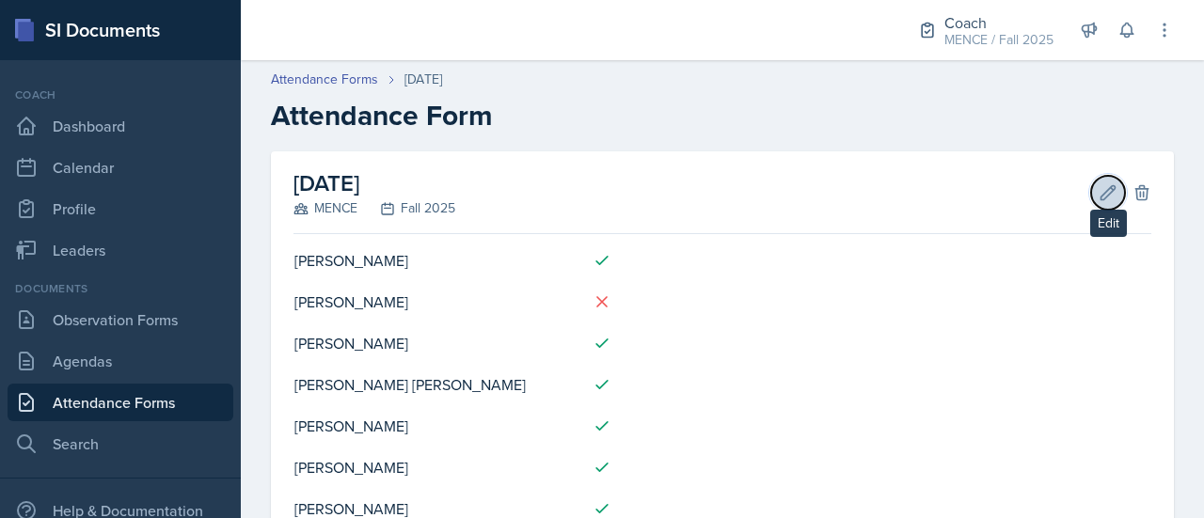
click at [1102, 199] on button "Edit" at bounding box center [1108, 193] width 34 height 34
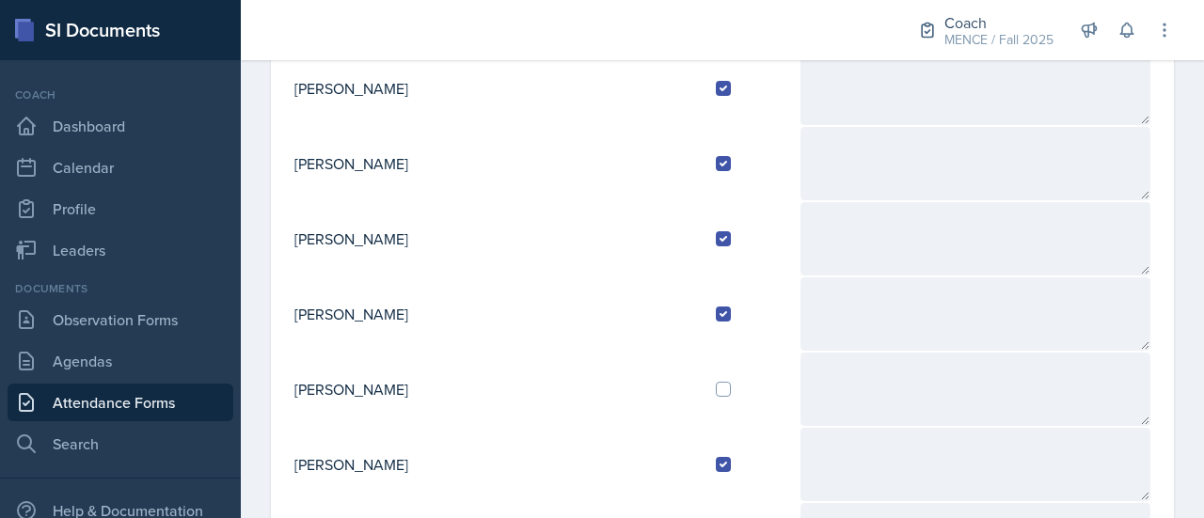
scroll to position [685, 0]
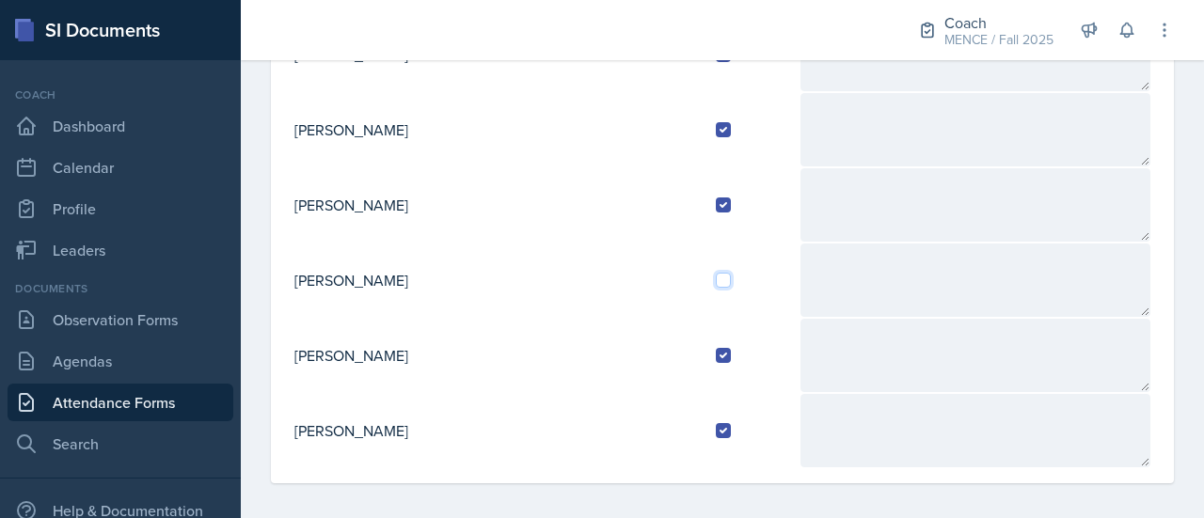
click at [716, 275] on input "checkbox" at bounding box center [723, 280] width 15 height 15
checkbox input "true"
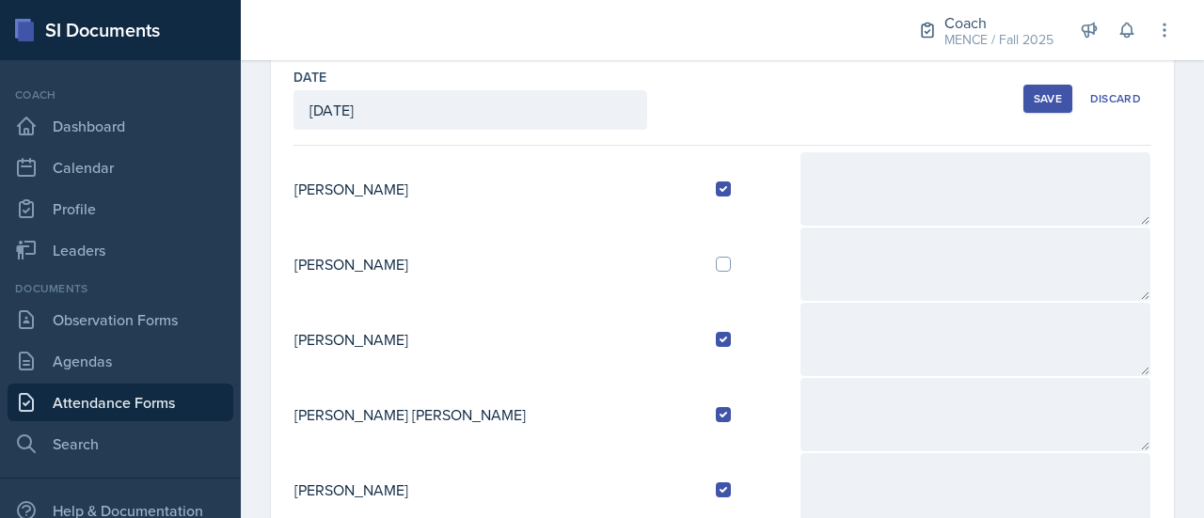
scroll to position [98, 0]
click at [716, 259] on input "checkbox" at bounding box center [723, 265] width 15 height 15
checkbox input "true"
click at [1036, 111] on button "Save" at bounding box center [1047, 100] width 49 height 28
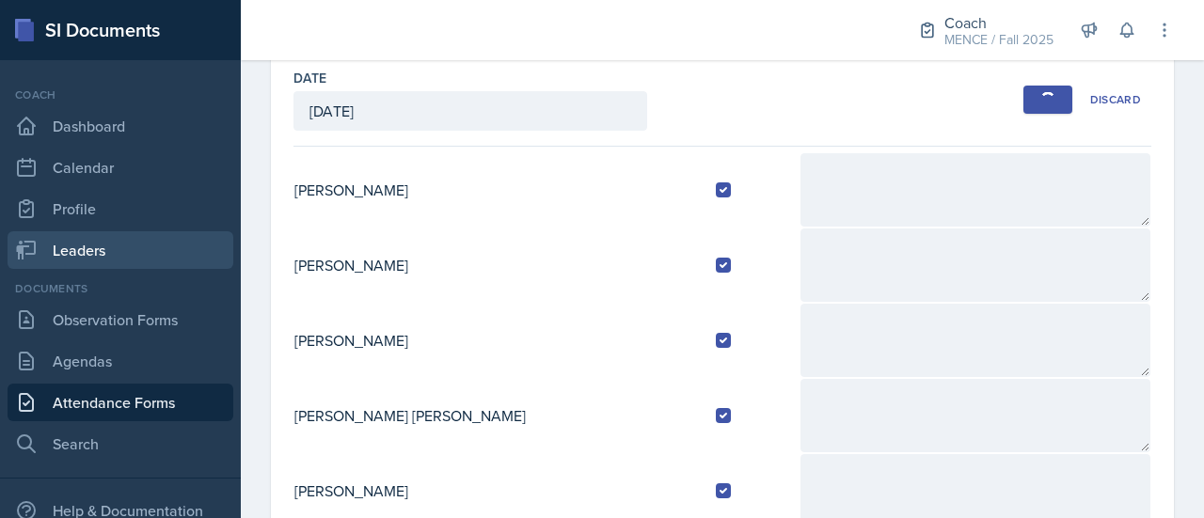
click at [130, 238] on link "Leaders" at bounding box center [121, 250] width 226 height 38
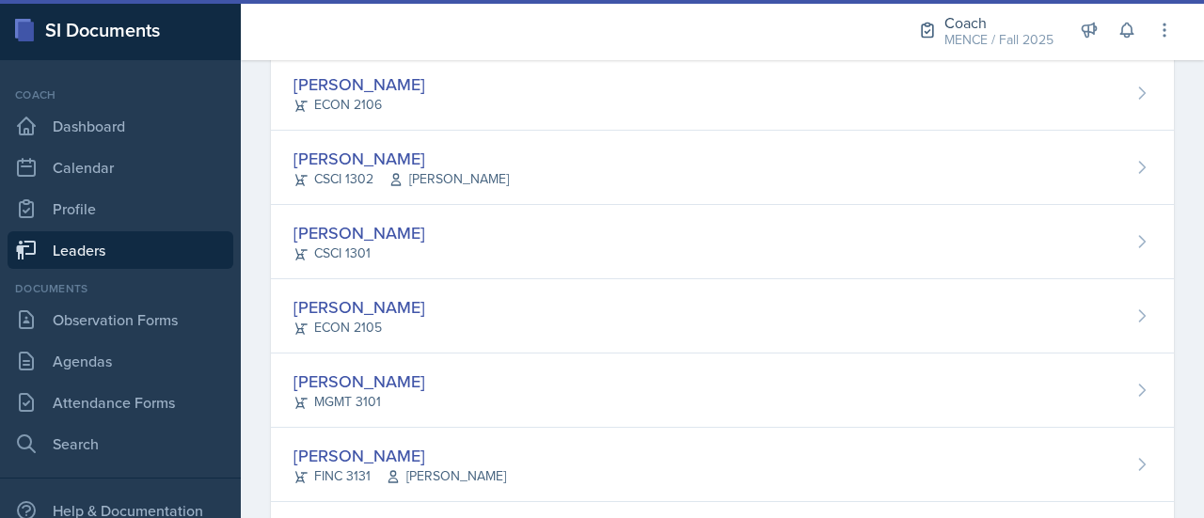
scroll to position [657, 0]
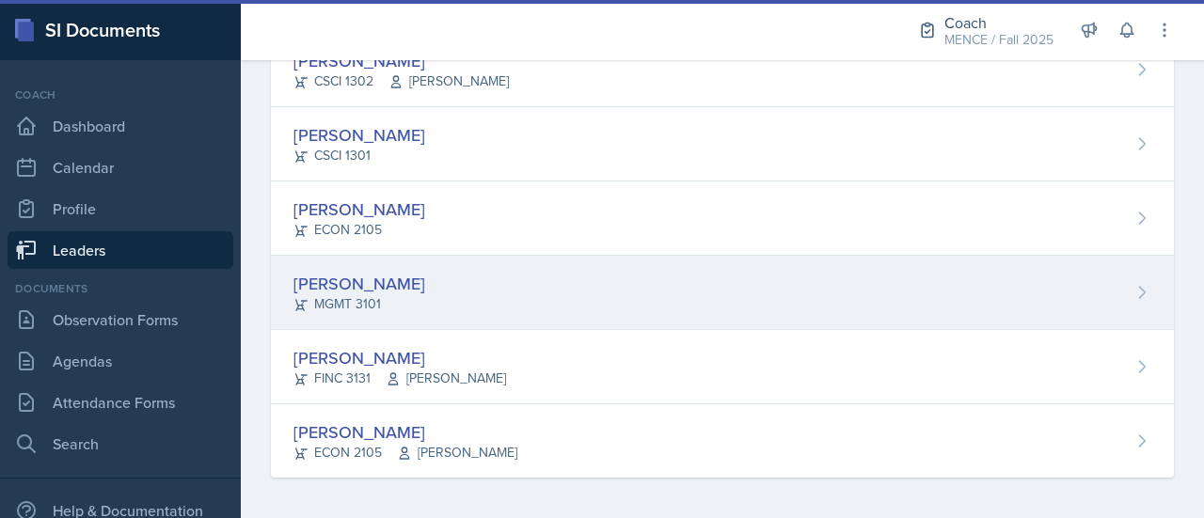
click at [391, 296] on div "MGMT 3101" at bounding box center [359, 304] width 132 height 20
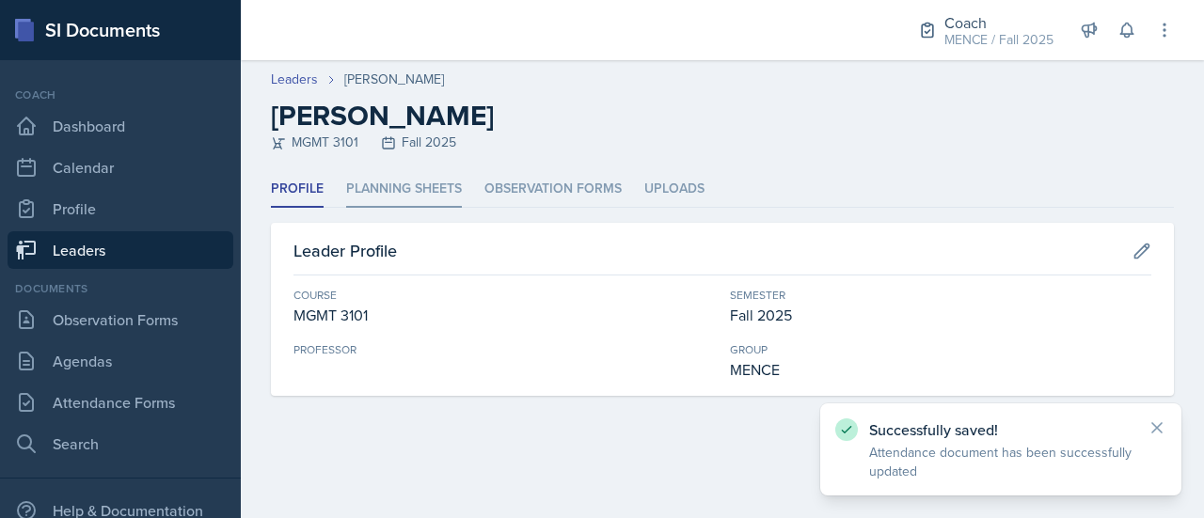
click at [382, 195] on li "Planning Sheets" at bounding box center [404, 189] width 116 height 37
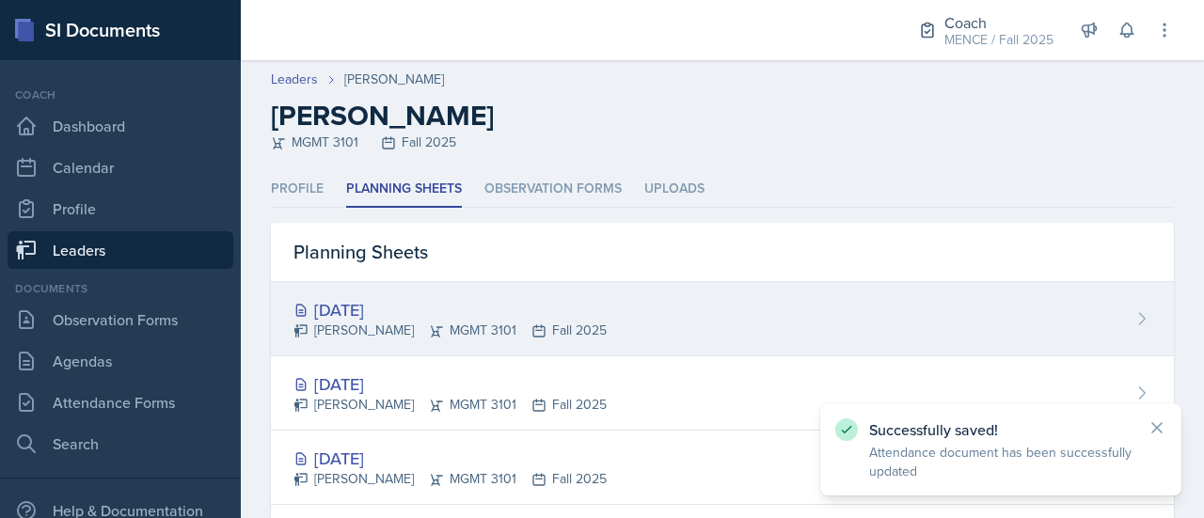
click at [352, 305] on div "[DATE]" at bounding box center [449, 309] width 313 height 25
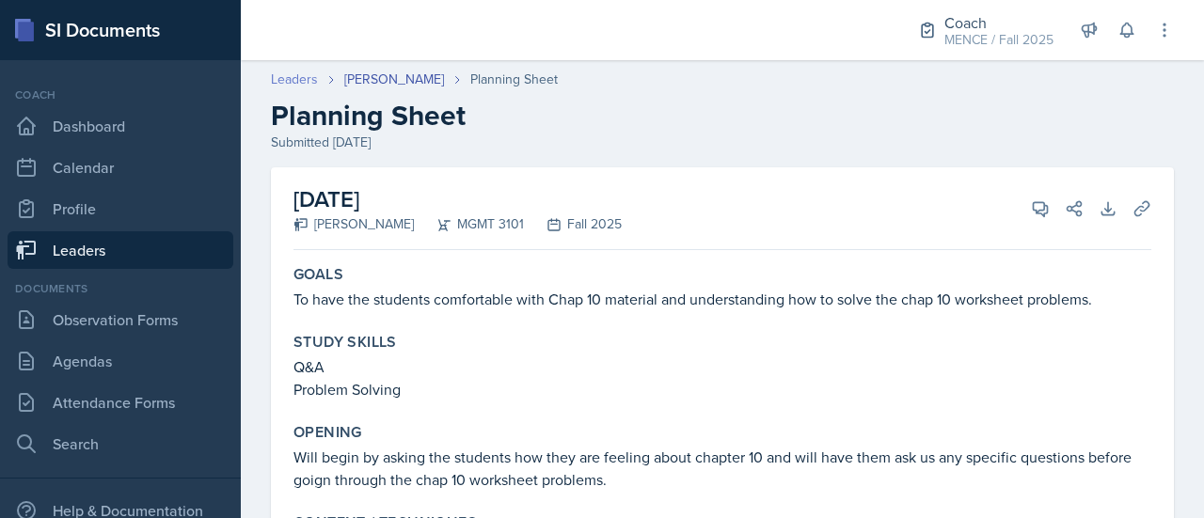
click at [295, 76] on link "Leaders" at bounding box center [294, 80] width 47 height 20
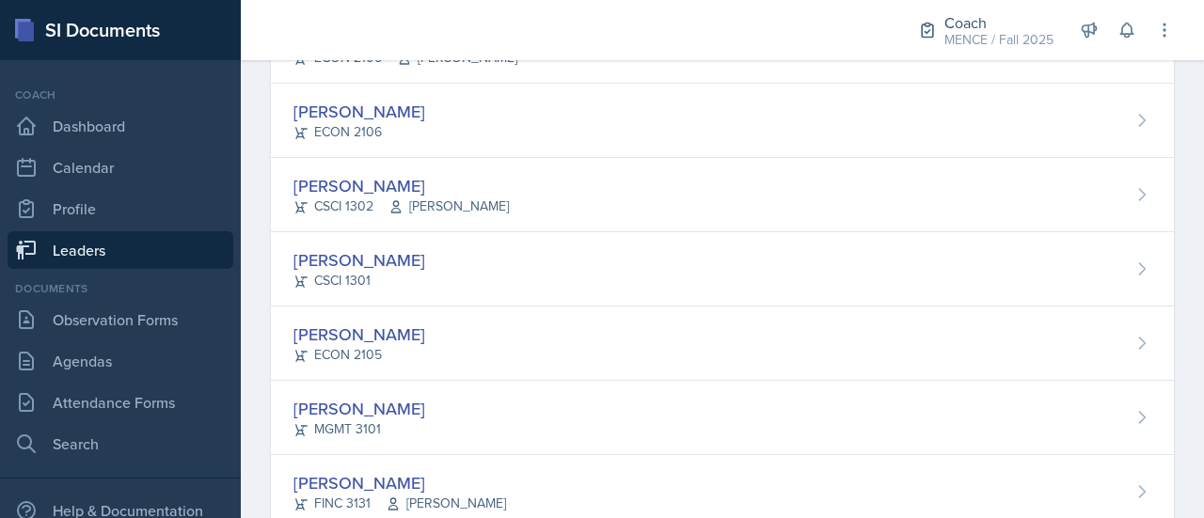
scroll to position [657, 0]
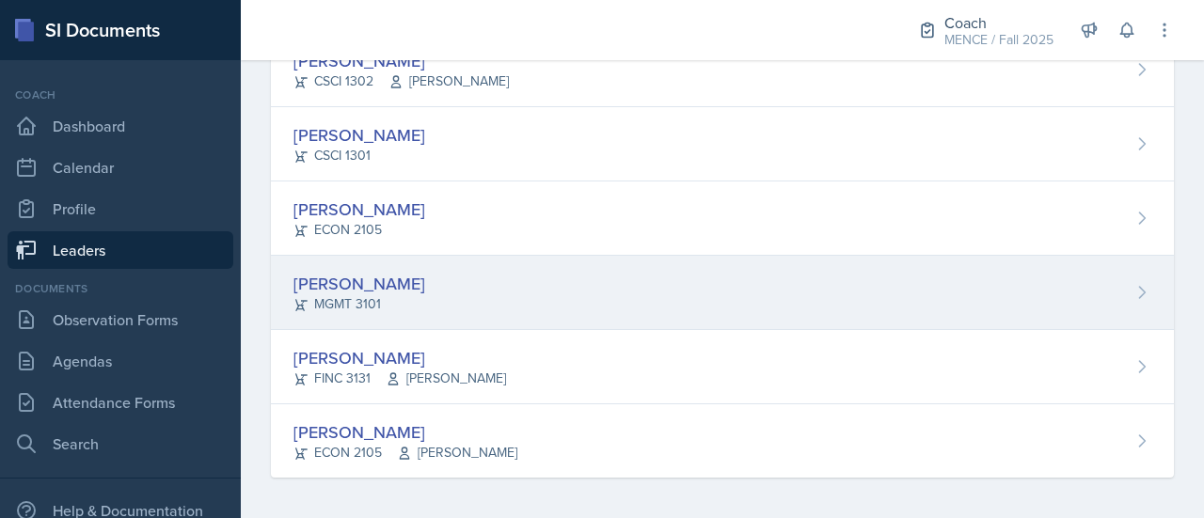
click at [339, 273] on div "[PERSON_NAME]" at bounding box center [359, 283] width 132 height 25
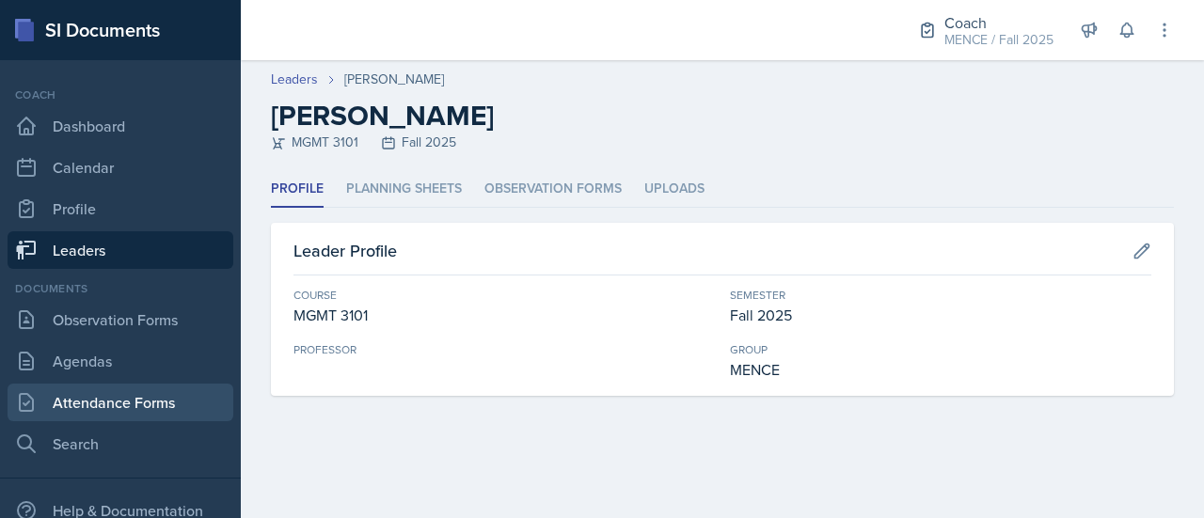
click at [116, 400] on link "Attendance Forms" at bounding box center [121, 403] width 226 height 38
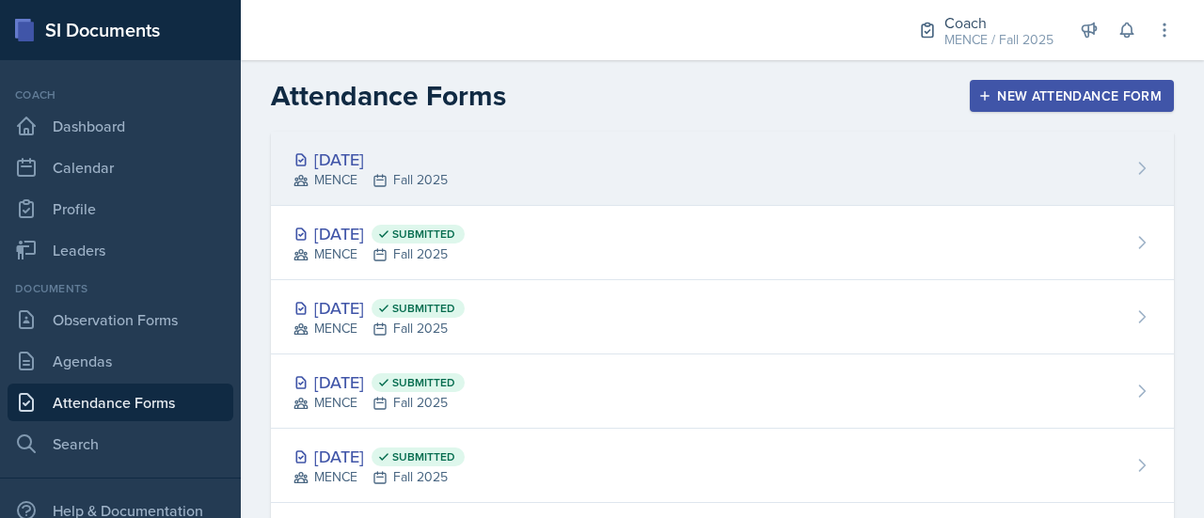
click at [492, 157] on div "[DATE] MENCE Fall 2025" at bounding box center [722, 169] width 903 height 74
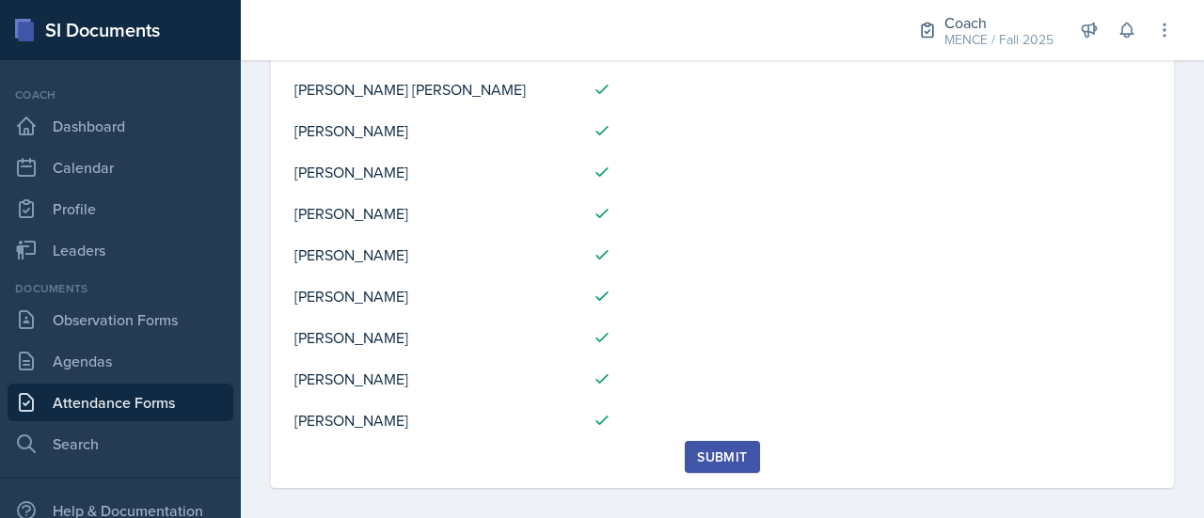
scroll to position [308, 0]
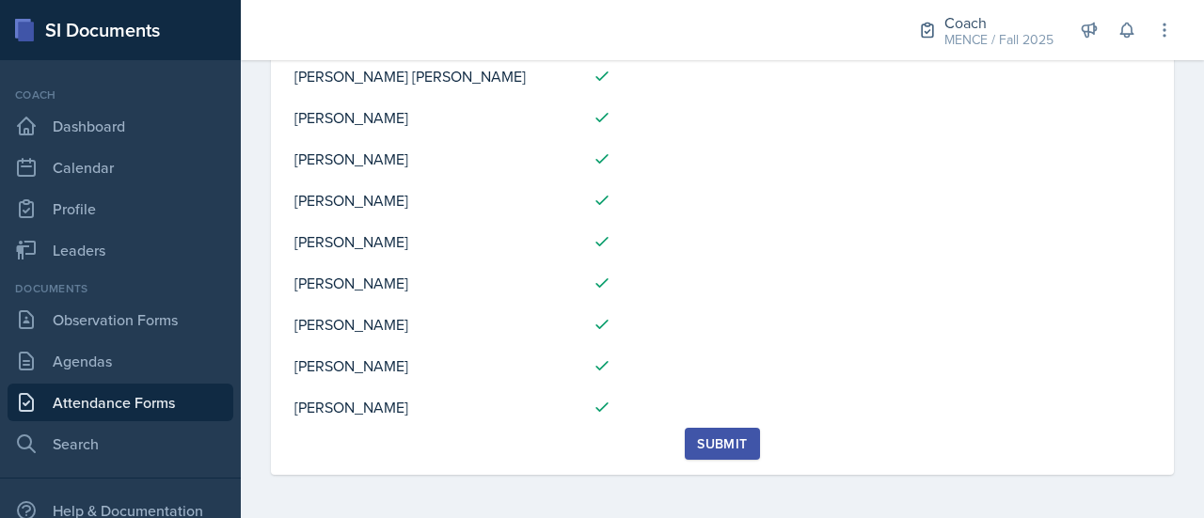
click at [724, 443] on div "Submit" at bounding box center [722, 443] width 50 height 15
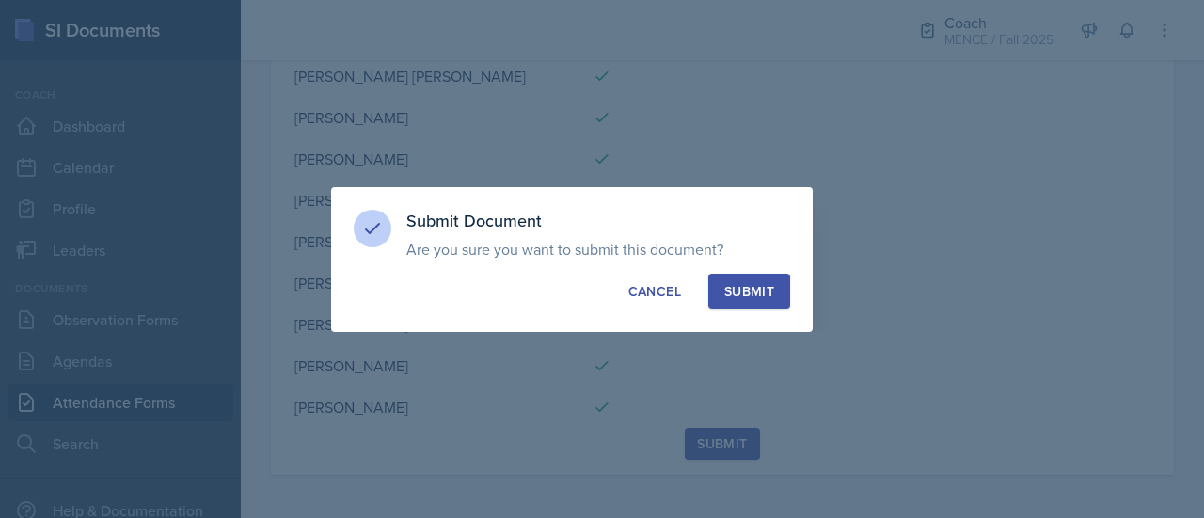
click at [767, 292] on div "Submit" at bounding box center [749, 291] width 50 height 19
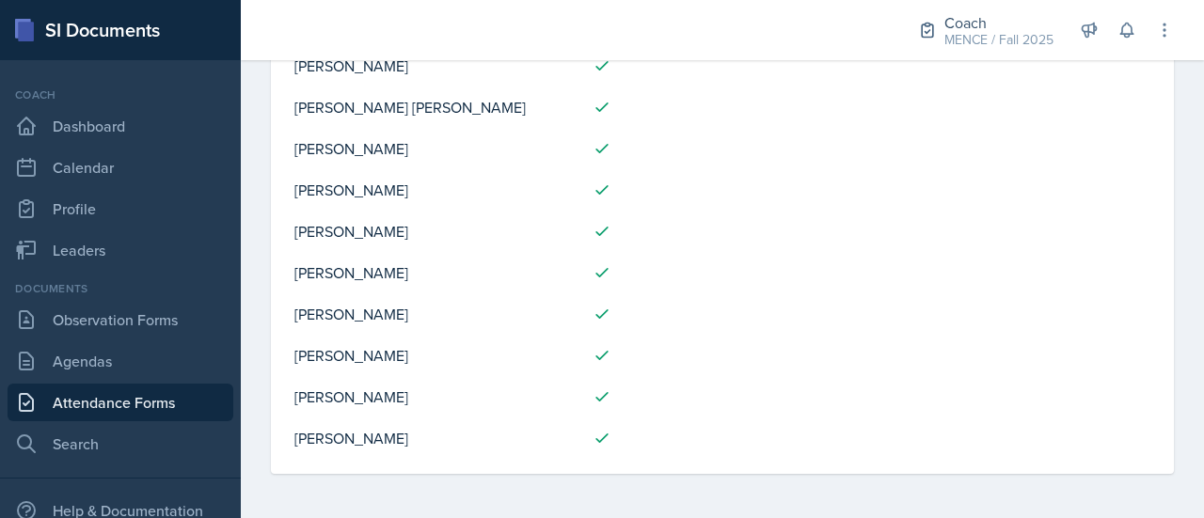
scroll to position [0, 0]
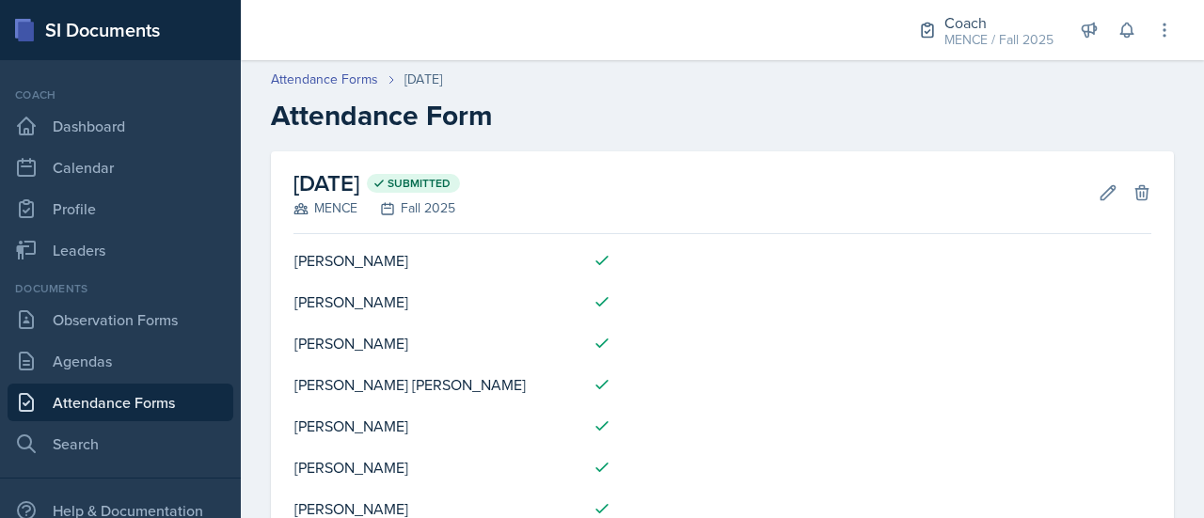
click at [617, 146] on header "Attendance Forms [DATE] Attendance Form" at bounding box center [722, 101] width 963 height 101
